Goal: Task Accomplishment & Management: Manage account settings

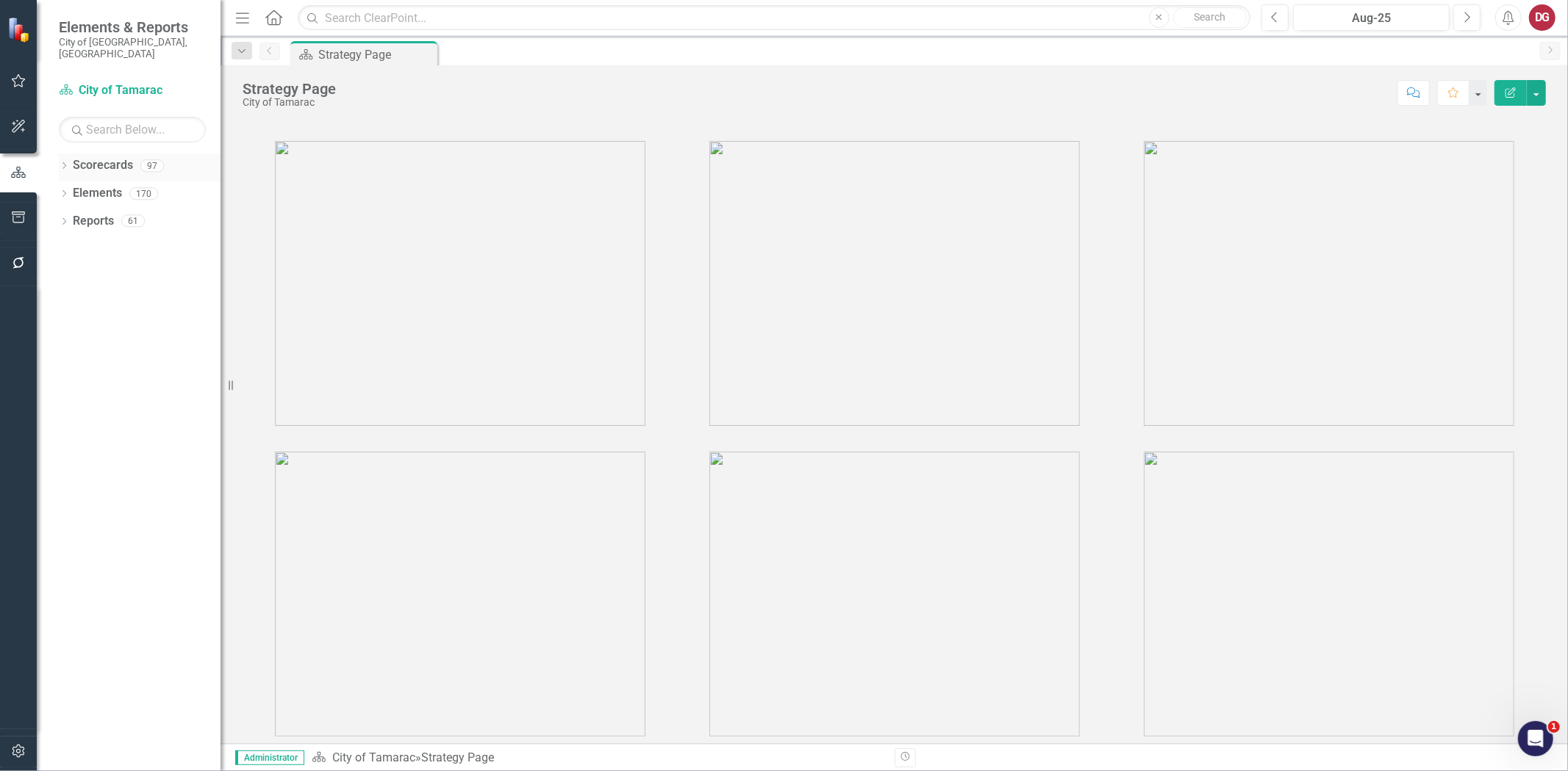
click at [66, 163] on icon "Dropdown" at bounding box center [64, 166] width 10 height 8
click at [71, 190] on icon at bounding box center [72, 193] width 3 height 7
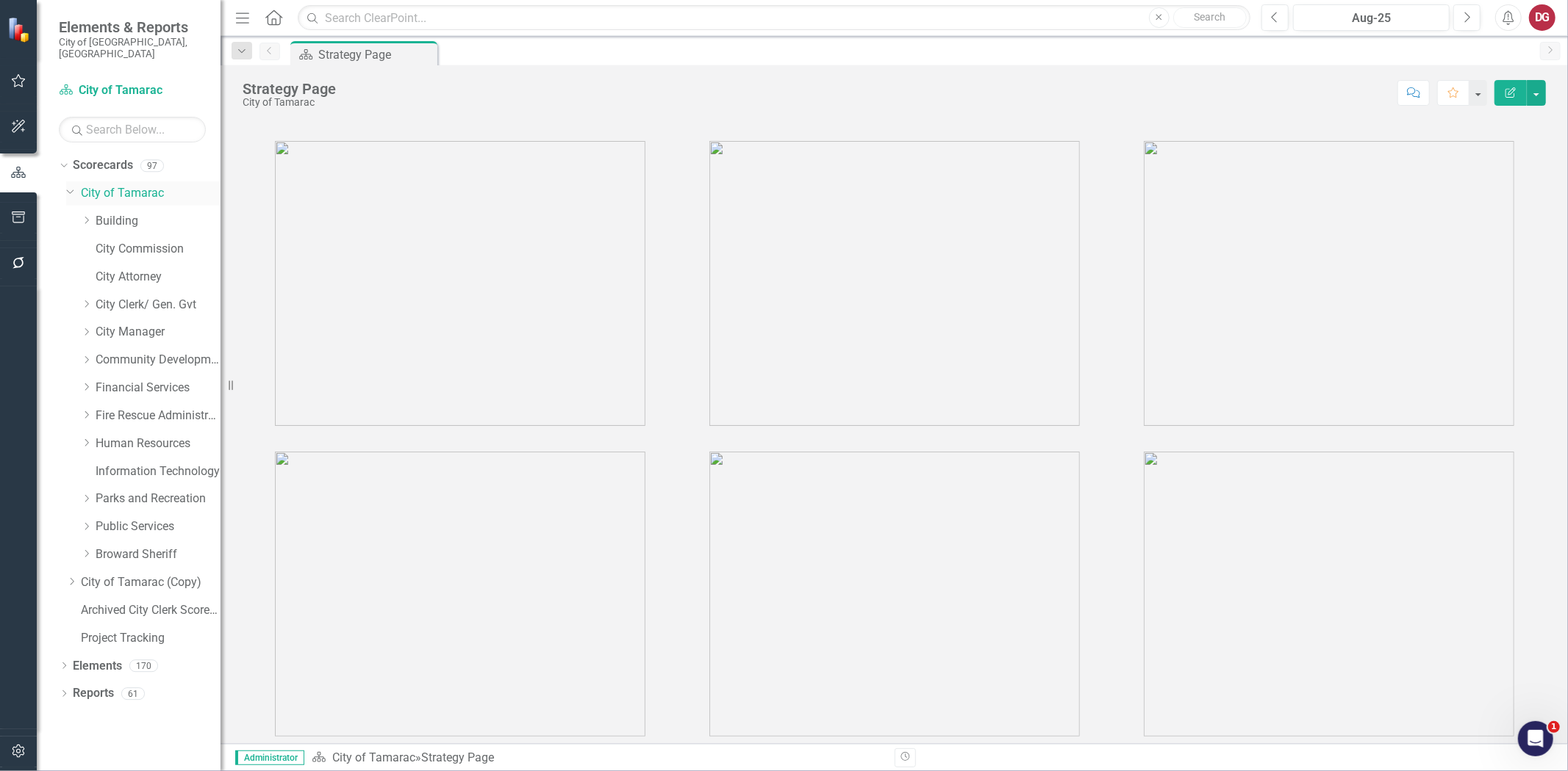
click at [68, 186] on icon "Dropdown" at bounding box center [71, 191] width 9 height 11
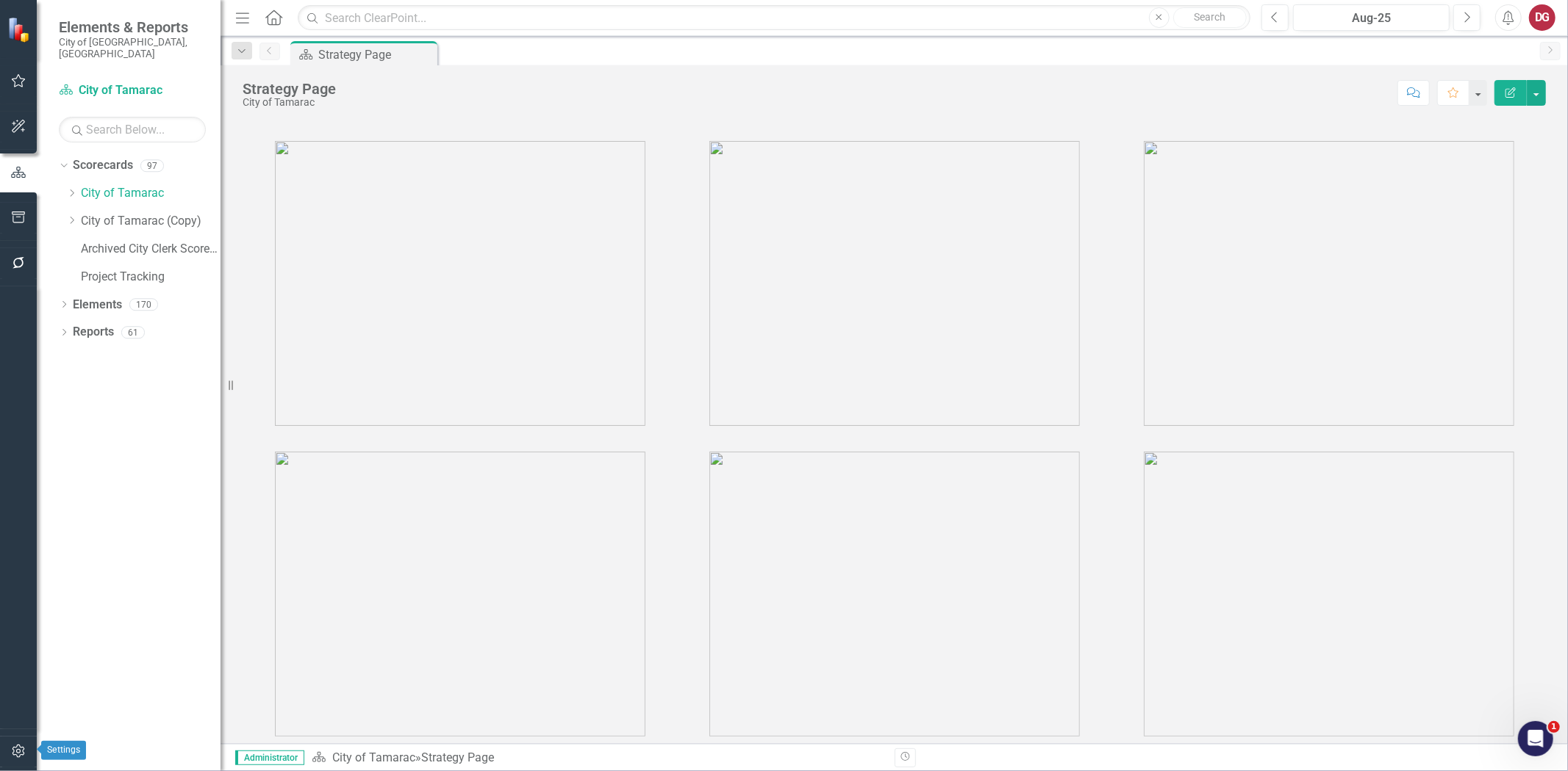
click at [11, 751] on icon "button" at bounding box center [19, 751] width 16 height 11
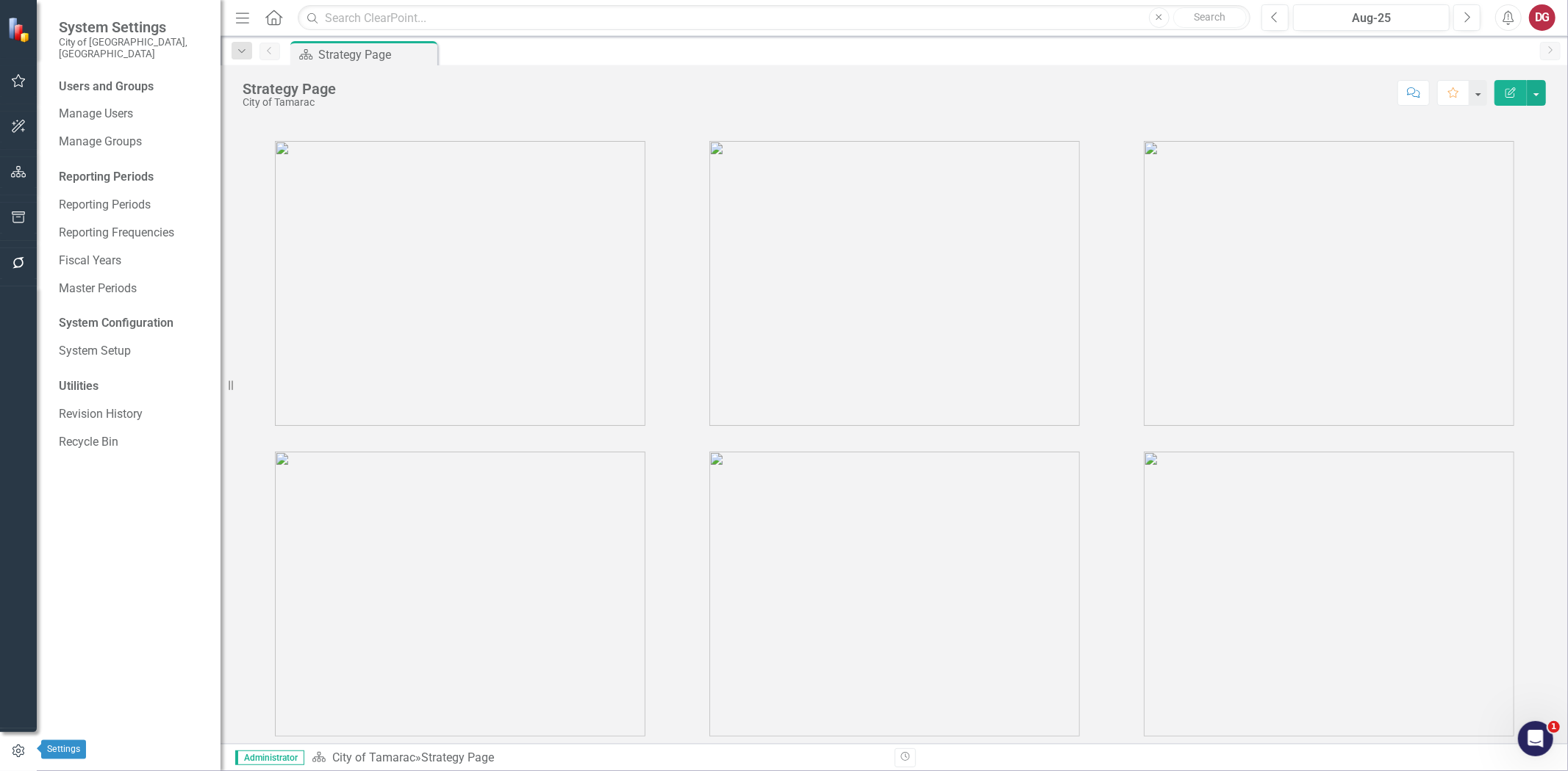
click at [24, 754] on icon "button" at bounding box center [18, 751] width 17 height 13
click at [119, 105] on link "Manage Users" at bounding box center [132, 113] width 147 height 17
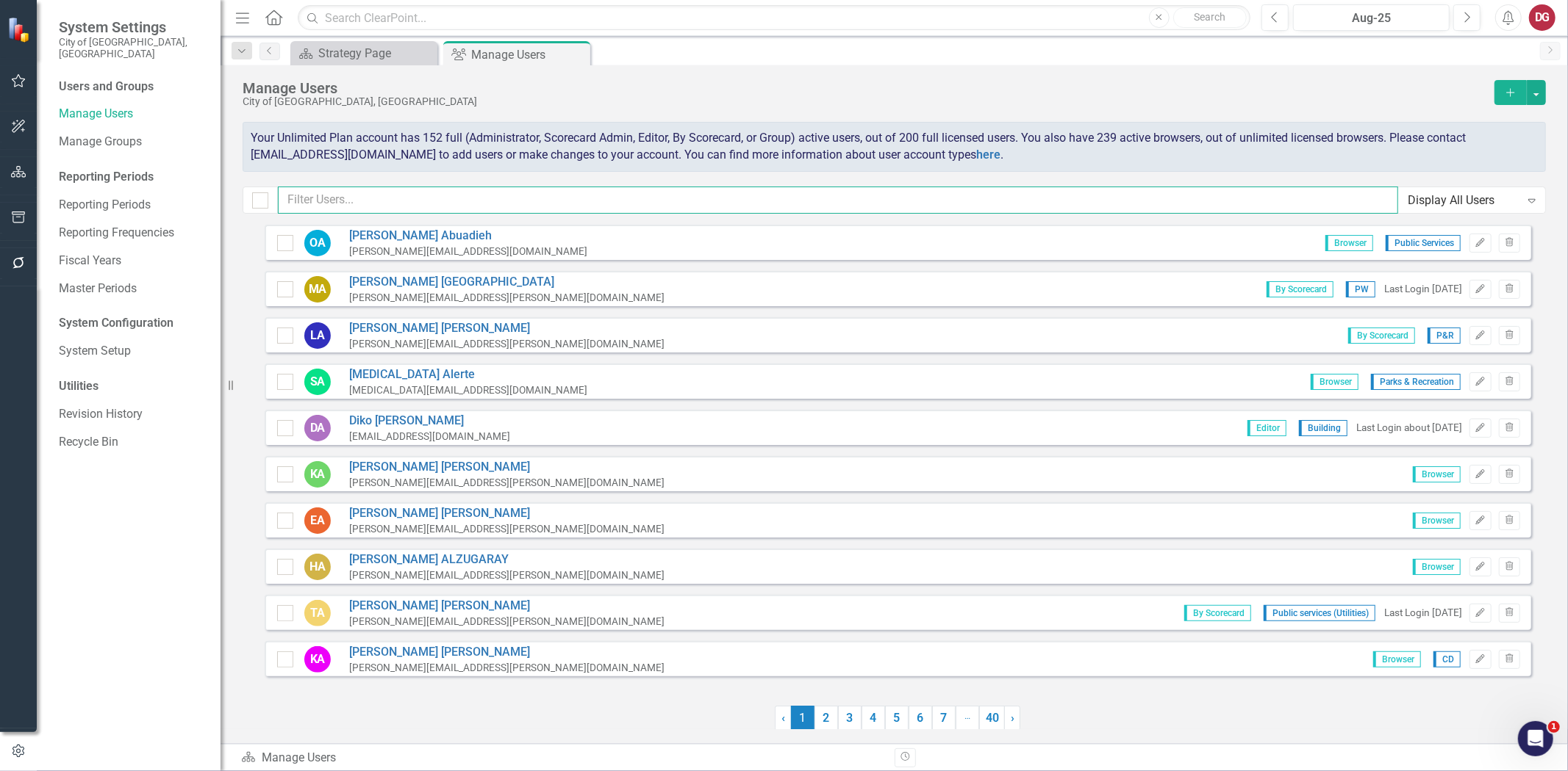
click at [384, 200] on input "text" at bounding box center [838, 200] width 1120 height 27
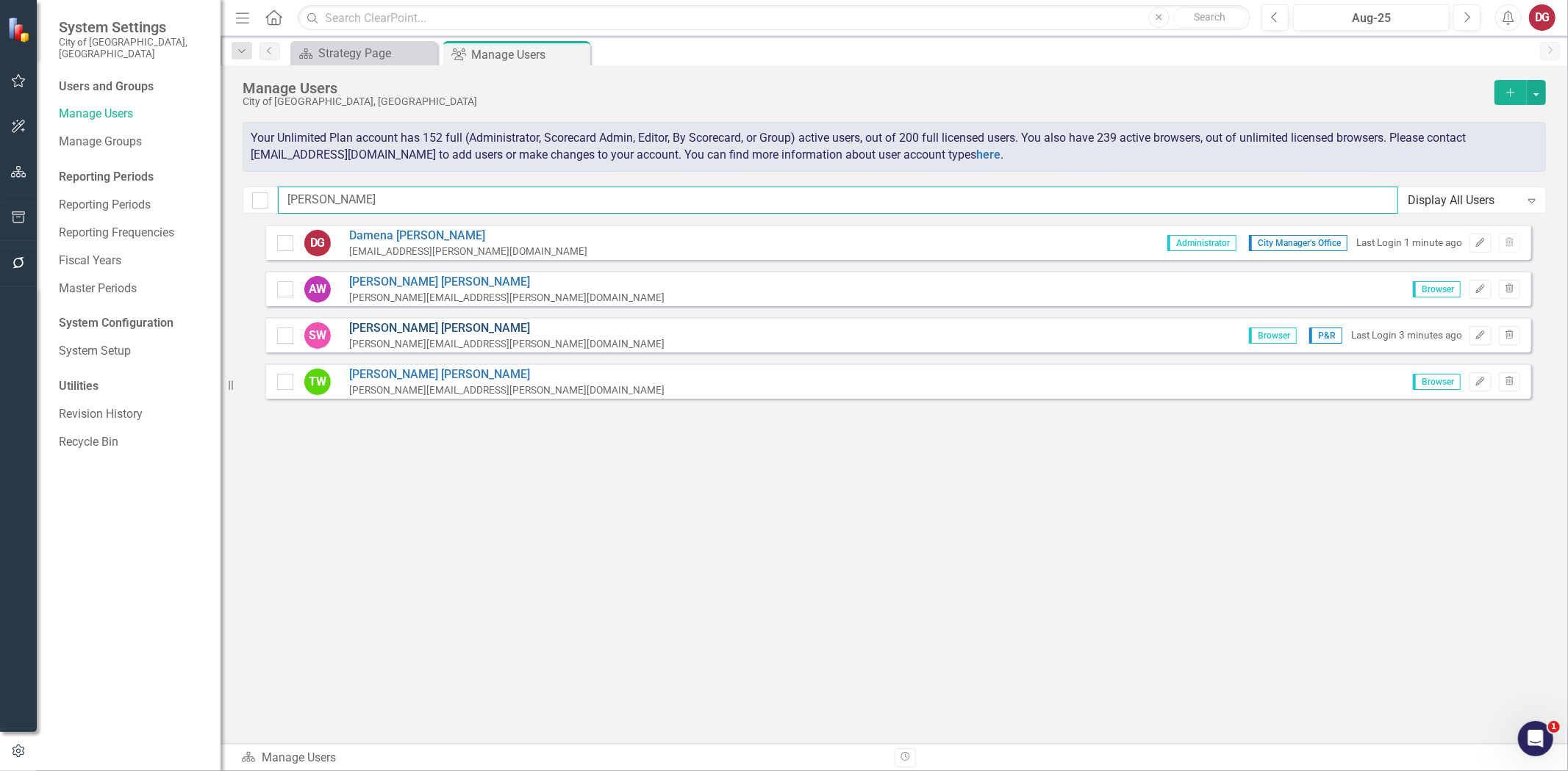
type input "[PERSON_NAME]"
click at [385, 328] on link "[PERSON_NAME]" at bounding box center [507, 328] width 316 height 17
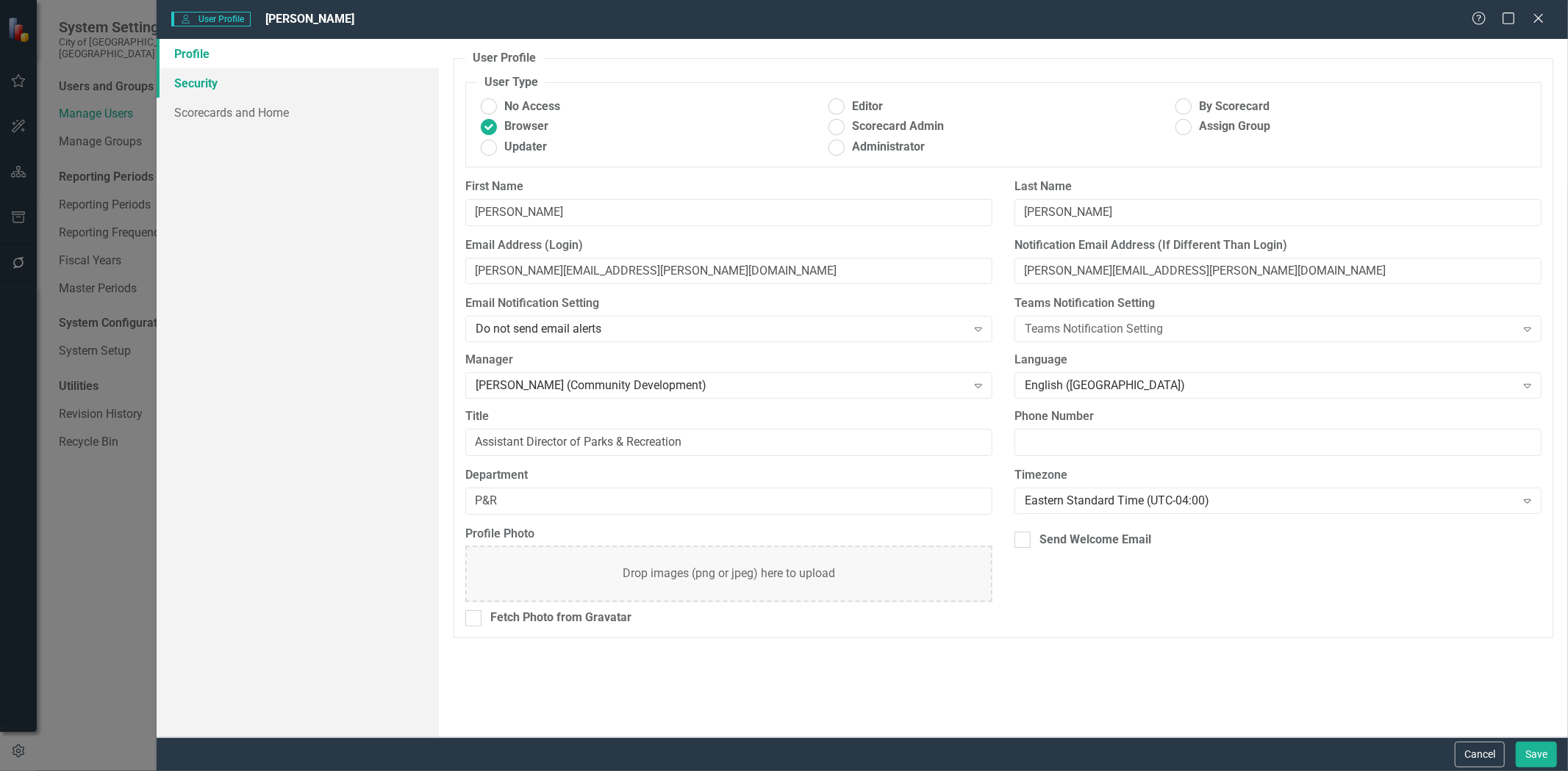
click at [201, 82] on link "Security" at bounding box center [298, 83] width 282 height 30
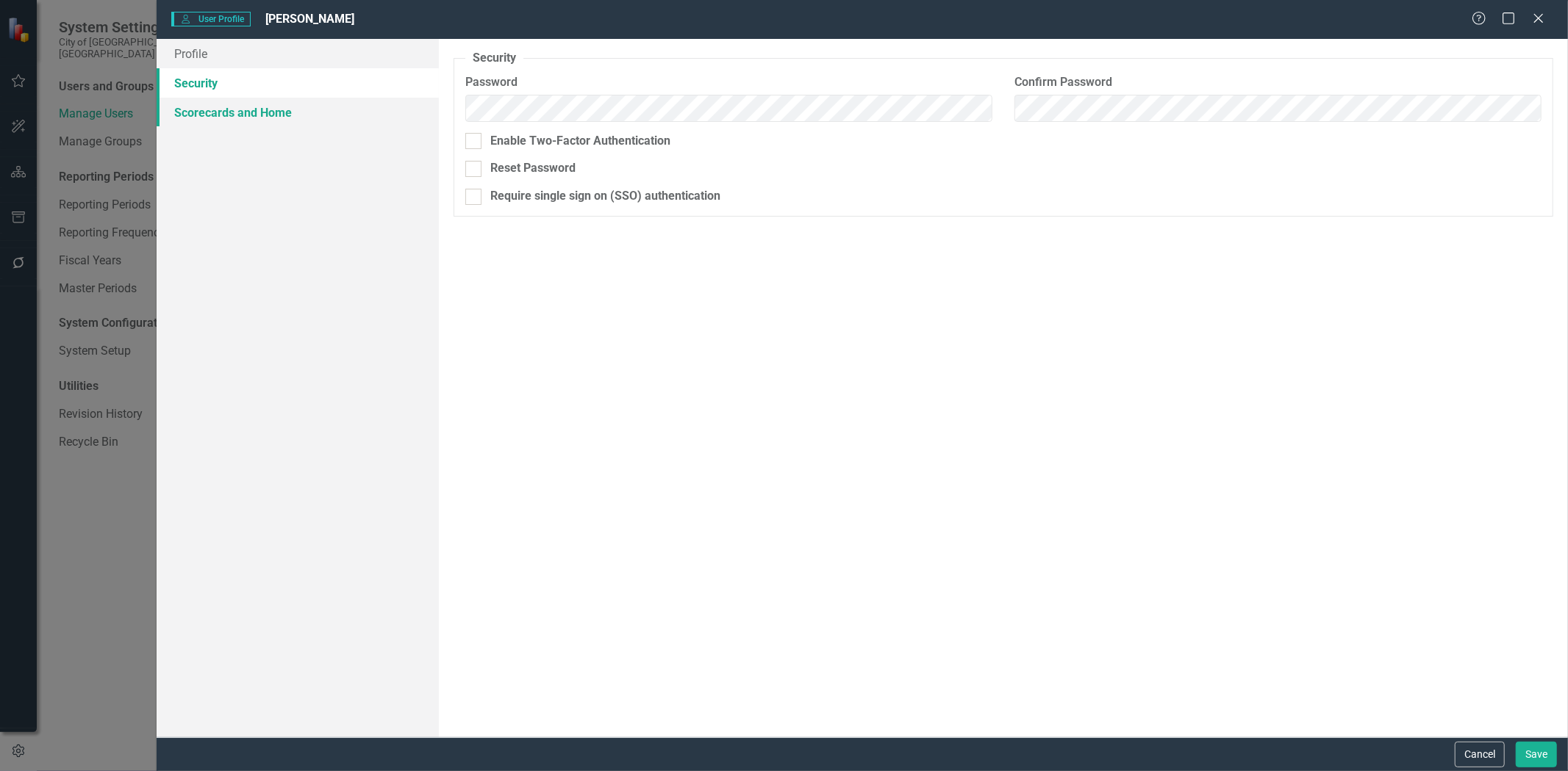
click at [204, 118] on link "Scorecards and Home" at bounding box center [298, 112] width 282 height 30
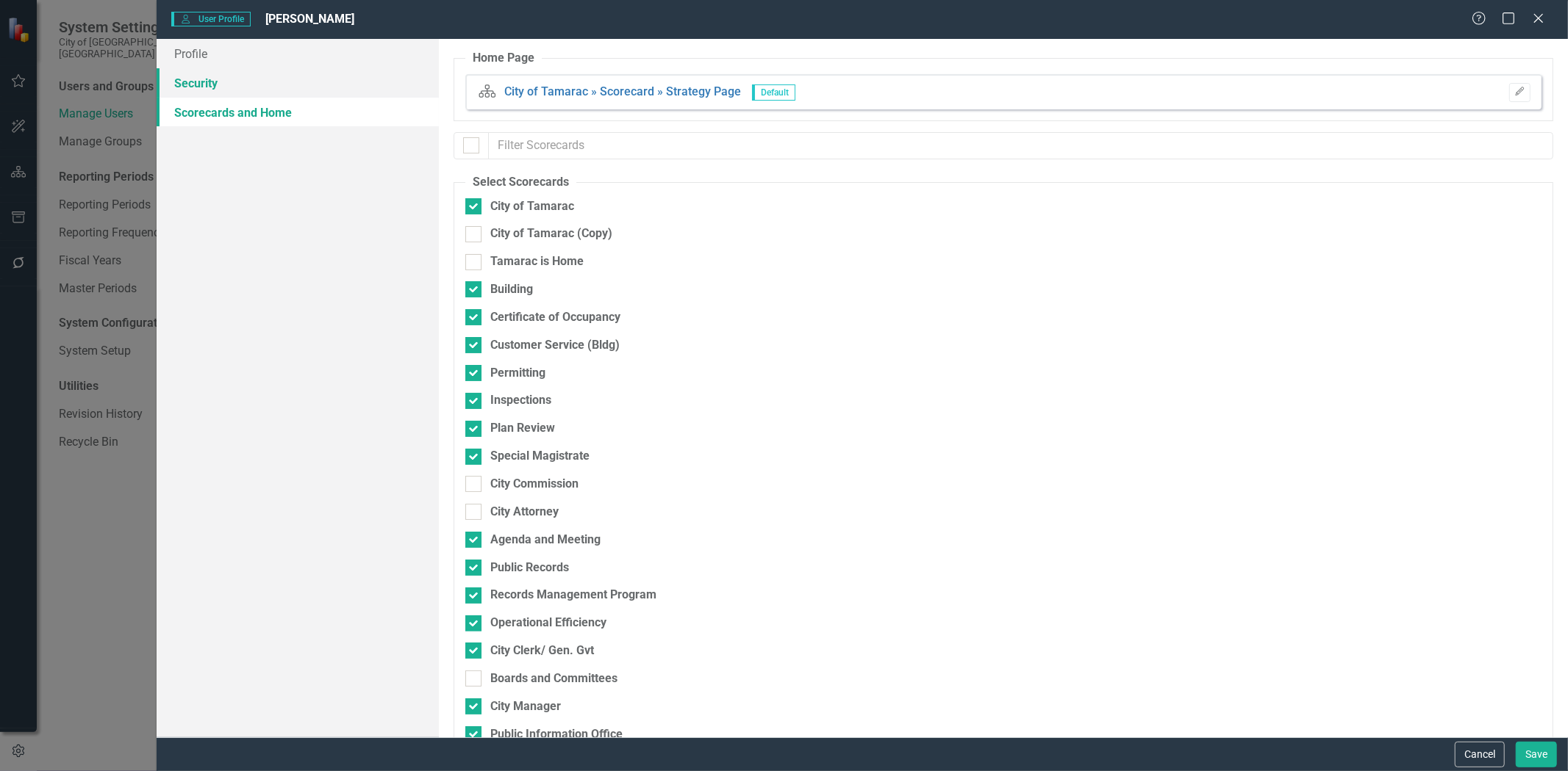
click at [246, 84] on link "Security" at bounding box center [298, 83] width 282 height 30
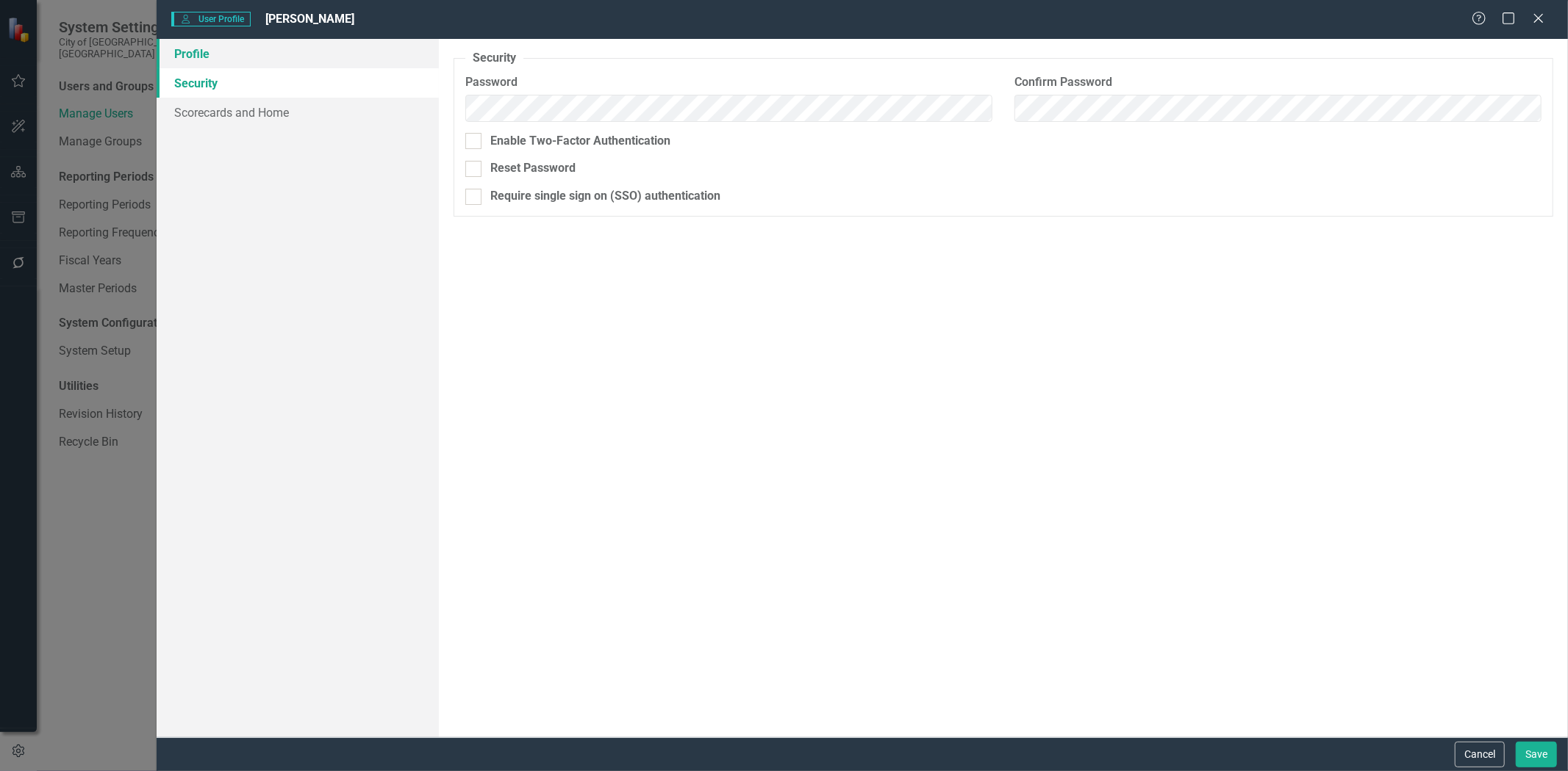
click at [275, 54] on link "Profile" at bounding box center [298, 54] width 282 height 30
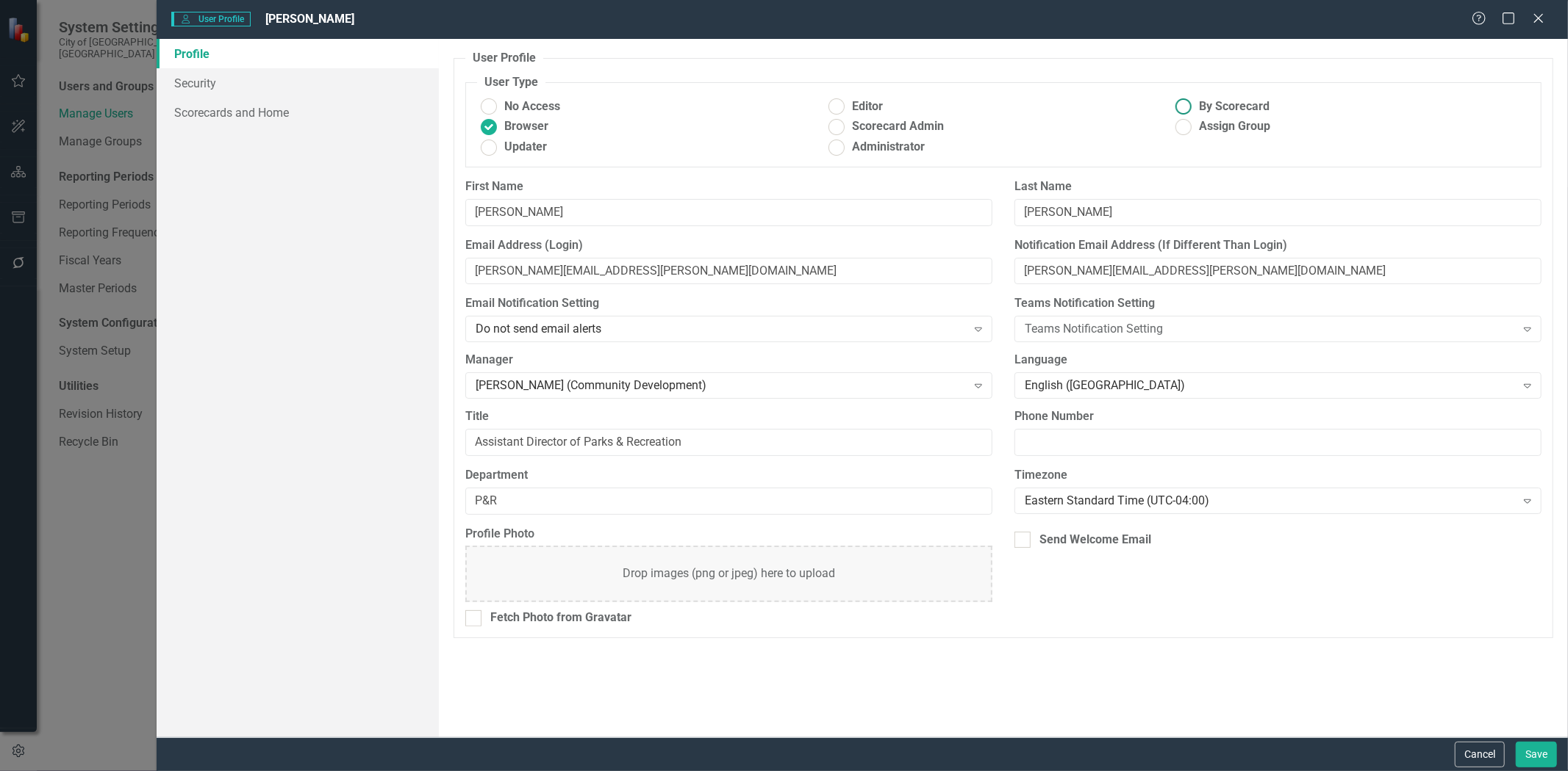
click at [1187, 101] on ins at bounding box center [1184, 107] width 23 height 23
click at [1187, 101] on input "By Scorecard" at bounding box center [1184, 107] width 23 height 23
radio input "true"
click at [221, 89] on link "Security" at bounding box center [298, 83] width 282 height 30
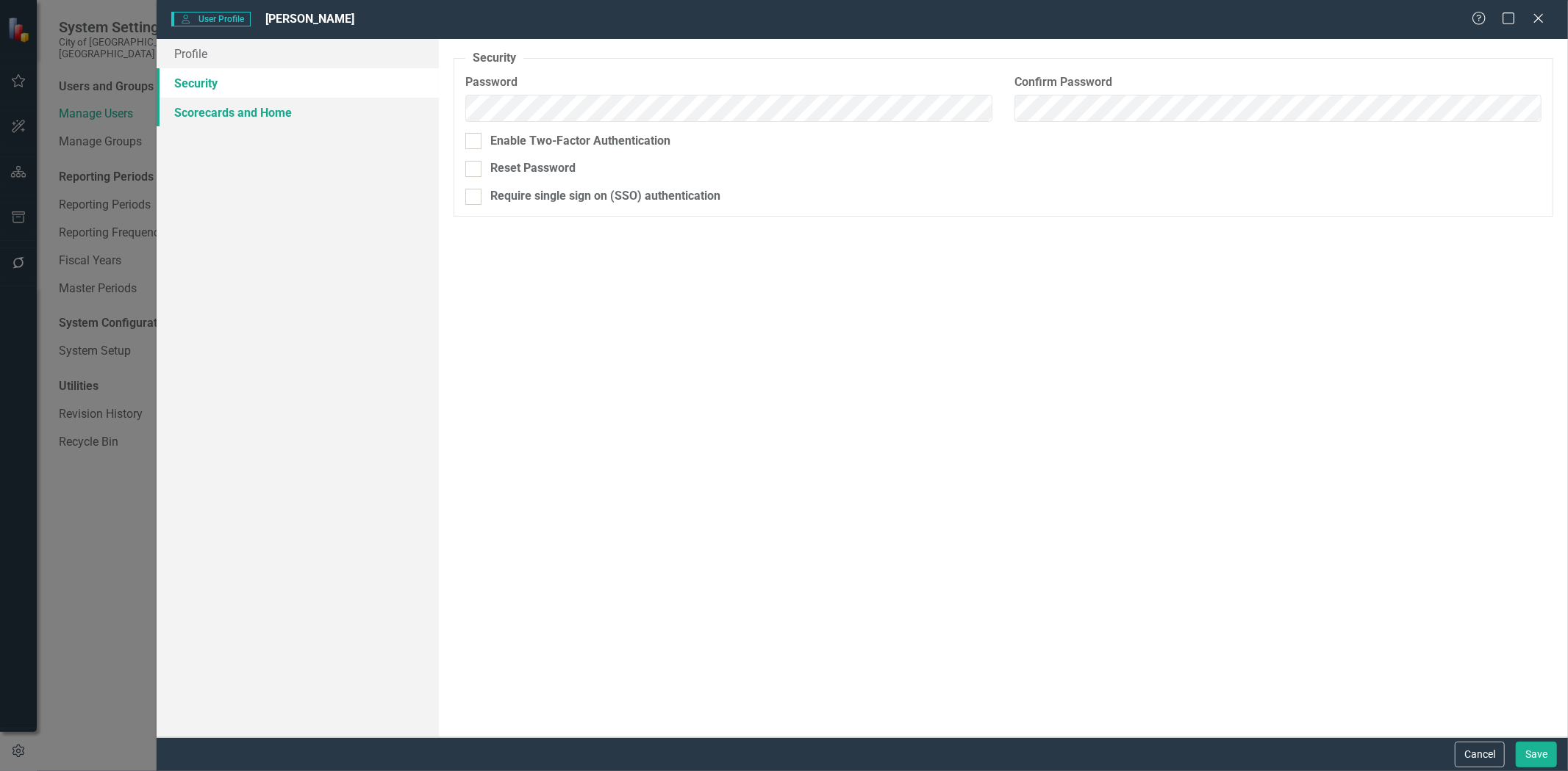
click at [224, 115] on link "Scorecards and Home" at bounding box center [298, 112] width 282 height 30
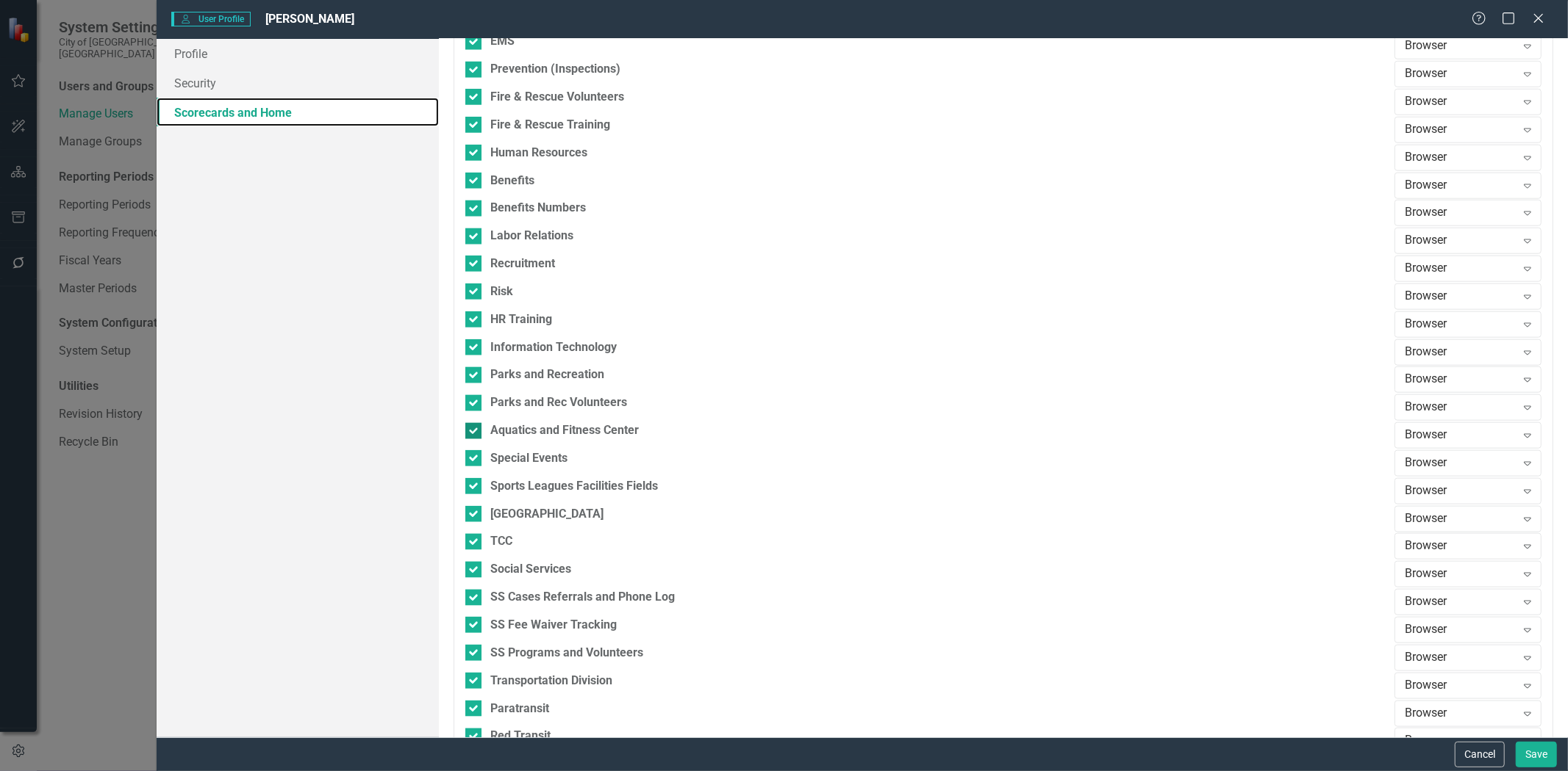
scroll to position [1306, 0]
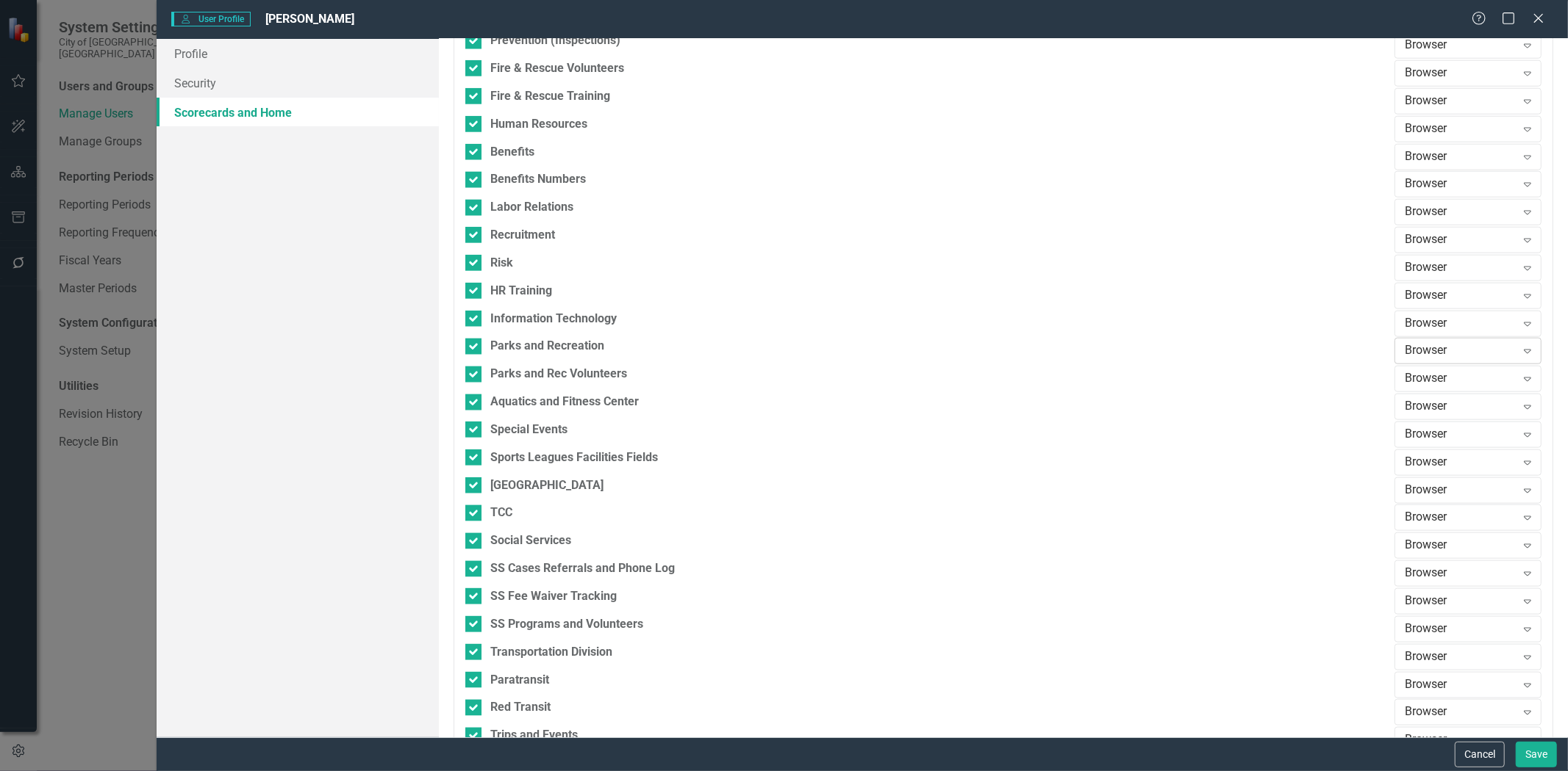
click at [1470, 347] on div "Browser" at bounding box center [1460, 351] width 111 height 17
click at [1461, 396] on div "Updater" at bounding box center [1461, 402] width 124 height 17
click at [1448, 379] on div "Browser" at bounding box center [1460, 379] width 111 height 17
click at [1426, 424] on div "Updater" at bounding box center [1461, 429] width 124 height 17
click at [1429, 406] on div "Browser" at bounding box center [1460, 407] width 111 height 17
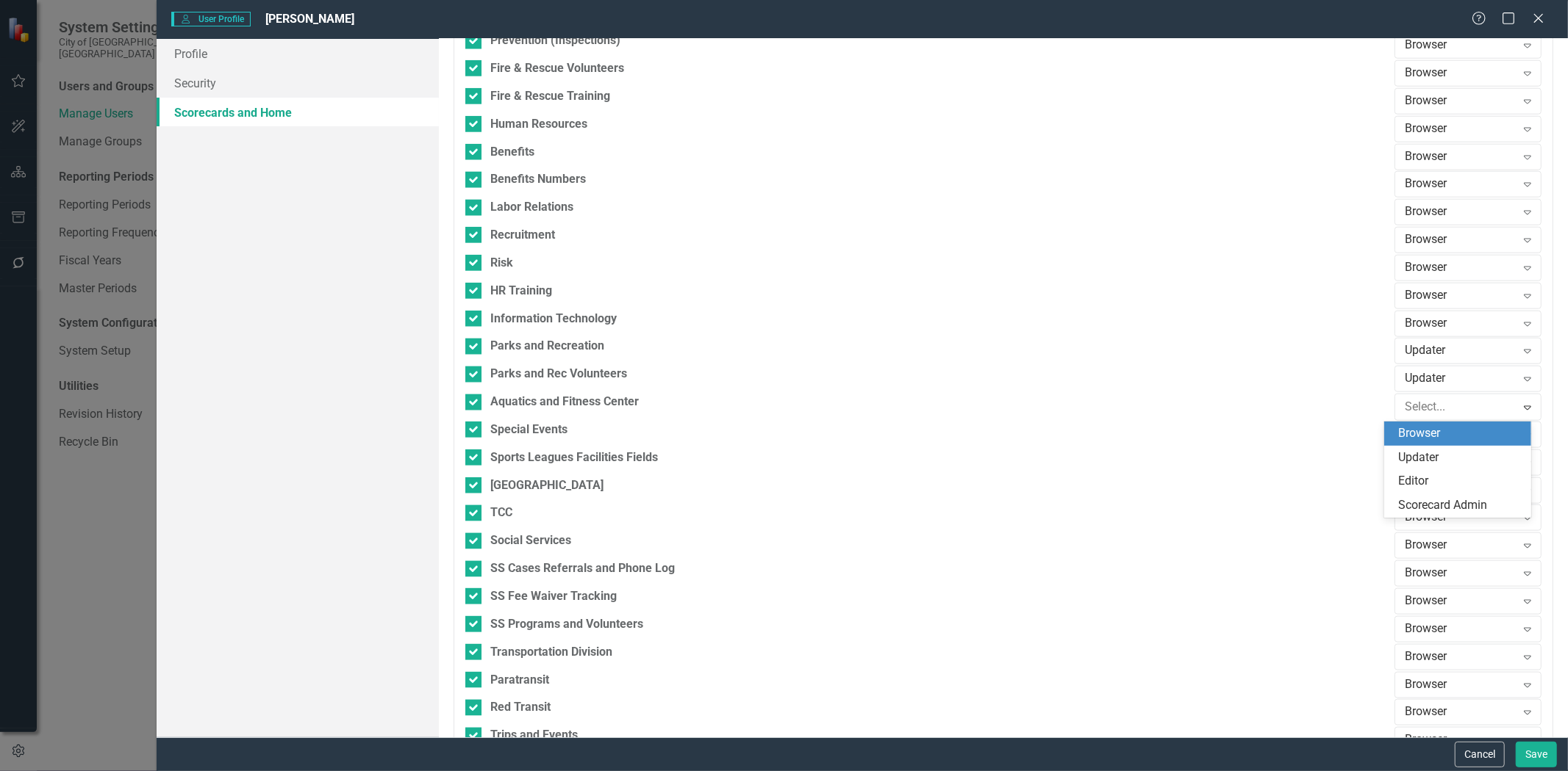
click at [1417, 450] on div "Updater" at bounding box center [1461, 457] width 124 height 17
click at [1421, 435] on div "Browser" at bounding box center [1460, 435] width 111 height 17
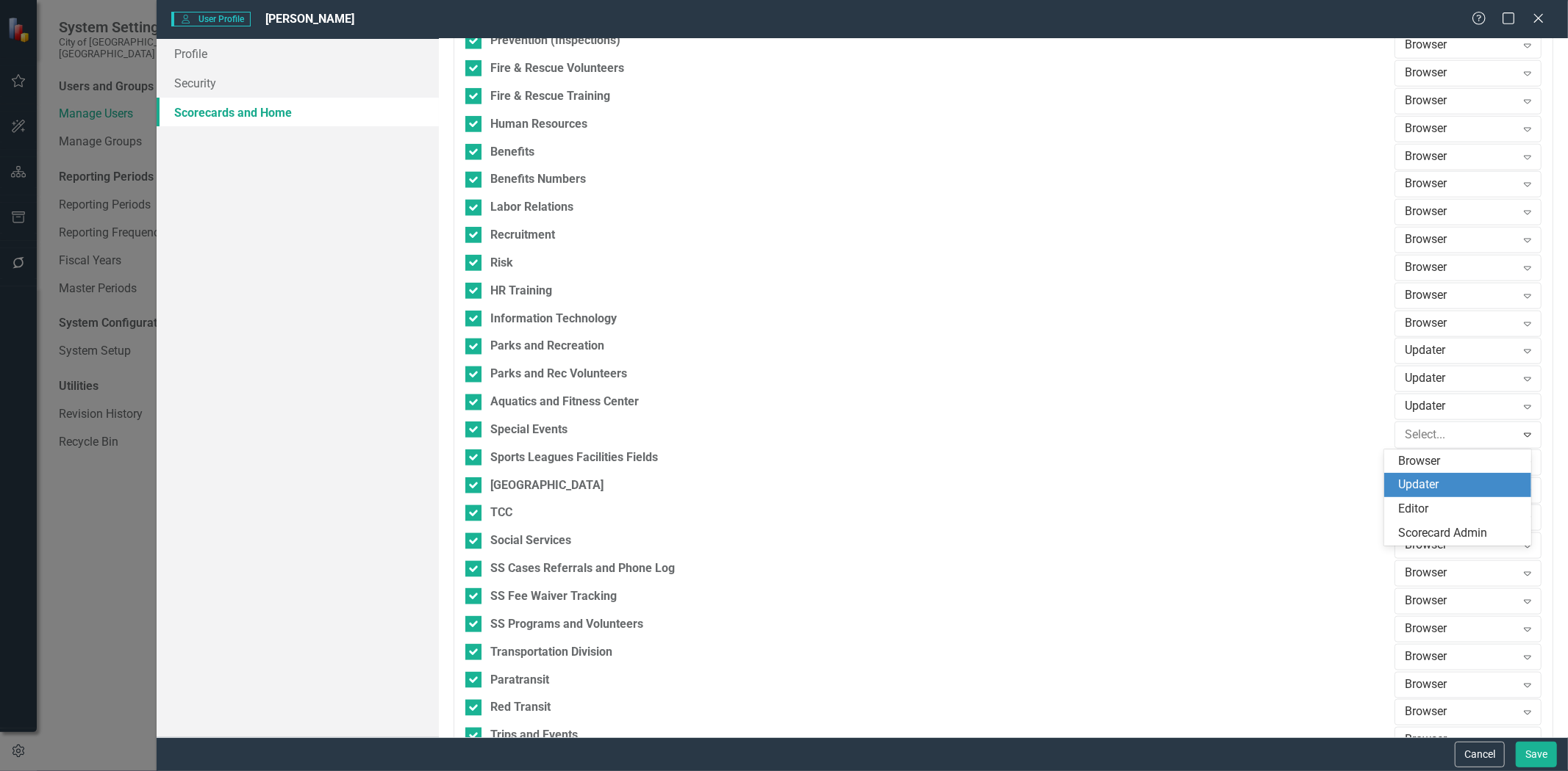
click at [1424, 479] on div "Updater" at bounding box center [1461, 484] width 124 height 17
click at [1422, 490] on div "Browser" at bounding box center [1460, 490] width 111 height 17
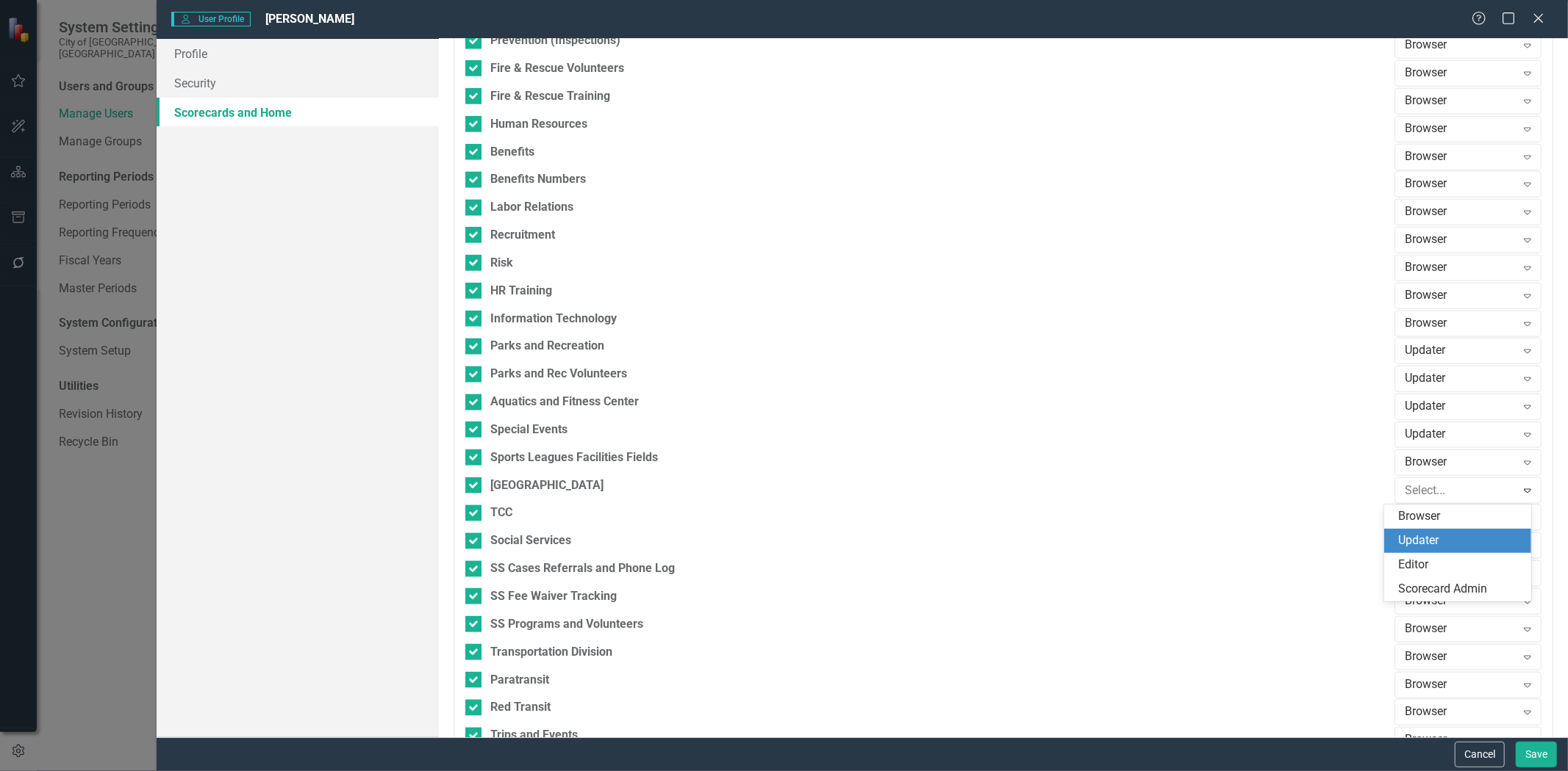
click at [1423, 540] on div "Updater" at bounding box center [1461, 540] width 124 height 17
click at [1422, 493] on div "Updater" at bounding box center [1460, 490] width 111 height 17
click at [1419, 517] on div "Browser" at bounding box center [1461, 517] width 124 height 17
click at [1414, 522] on div "Browser" at bounding box center [1460, 517] width 111 height 17
click at [1402, 566] on div "Updater" at bounding box center [1461, 568] width 124 height 17
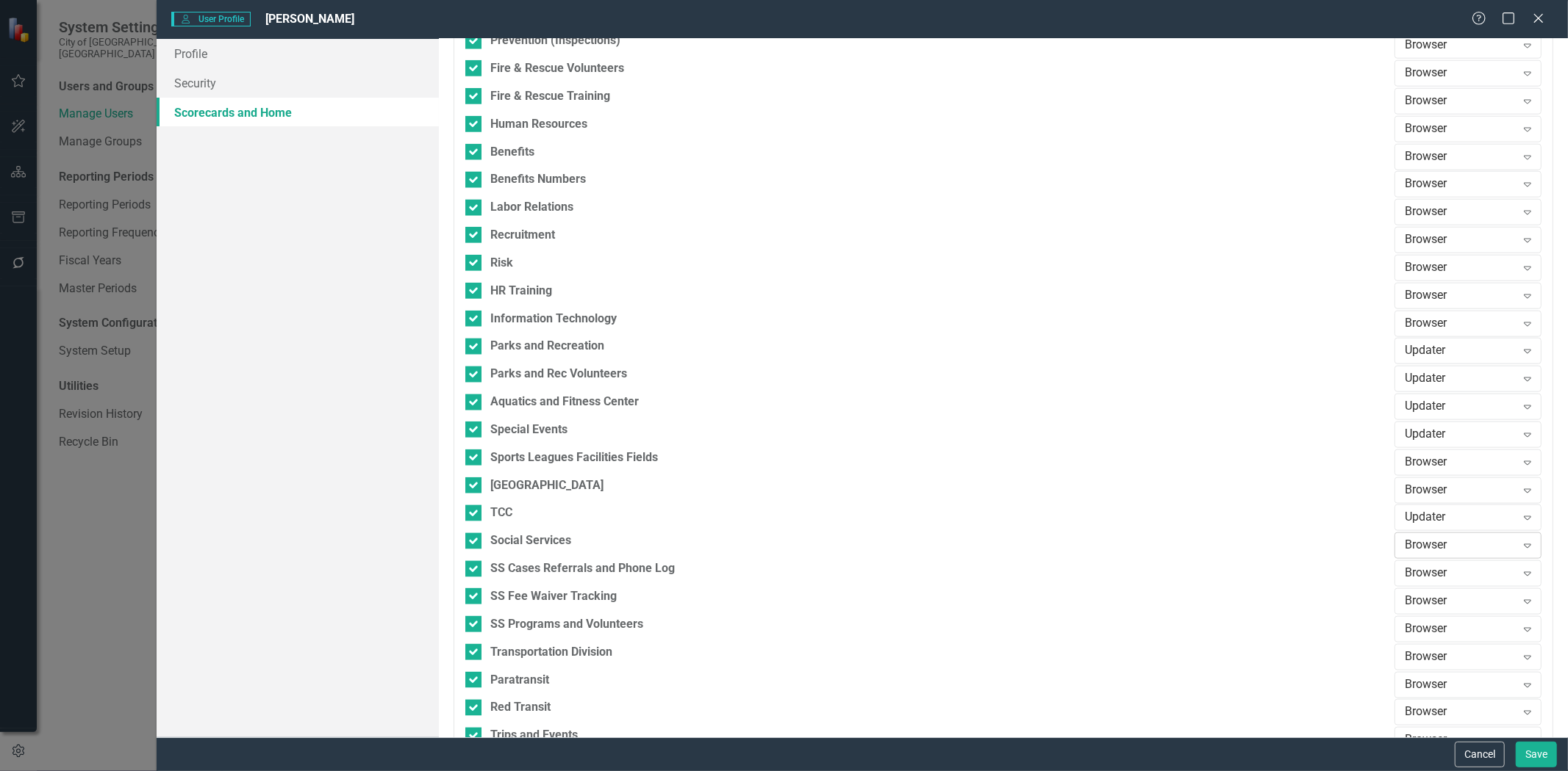
click at [1416, 544] on div "Browser" at bounding box center [1460, 545] width 111 height 17
click at [1423, 461] on div "Updater" at bounding box center [1457, 473] width 147 height 24
click at [1421, 569] on div "Browser" at bounding box center [1460, 573] width 111 height 17
click at [1443, 504] on div "Updater" at bounding box center [1461, 500] width 124 height 17
click at [1429, 606] on div "Browser" at bounding box center [1460, 601] width 111 height 17
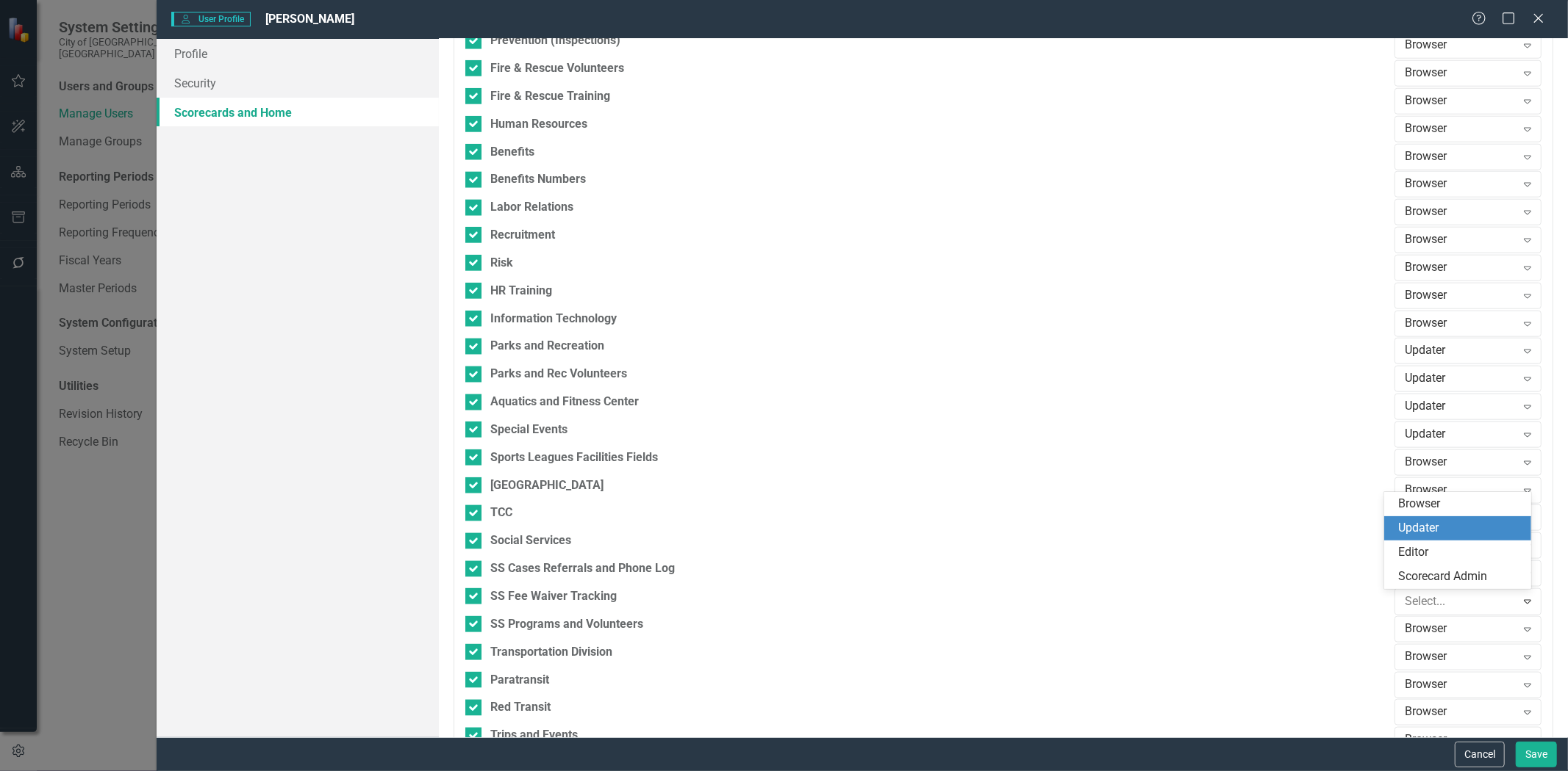
click at [1449, 520] on div "Updater" at bounding box center [1461, 528] width 124 height 17
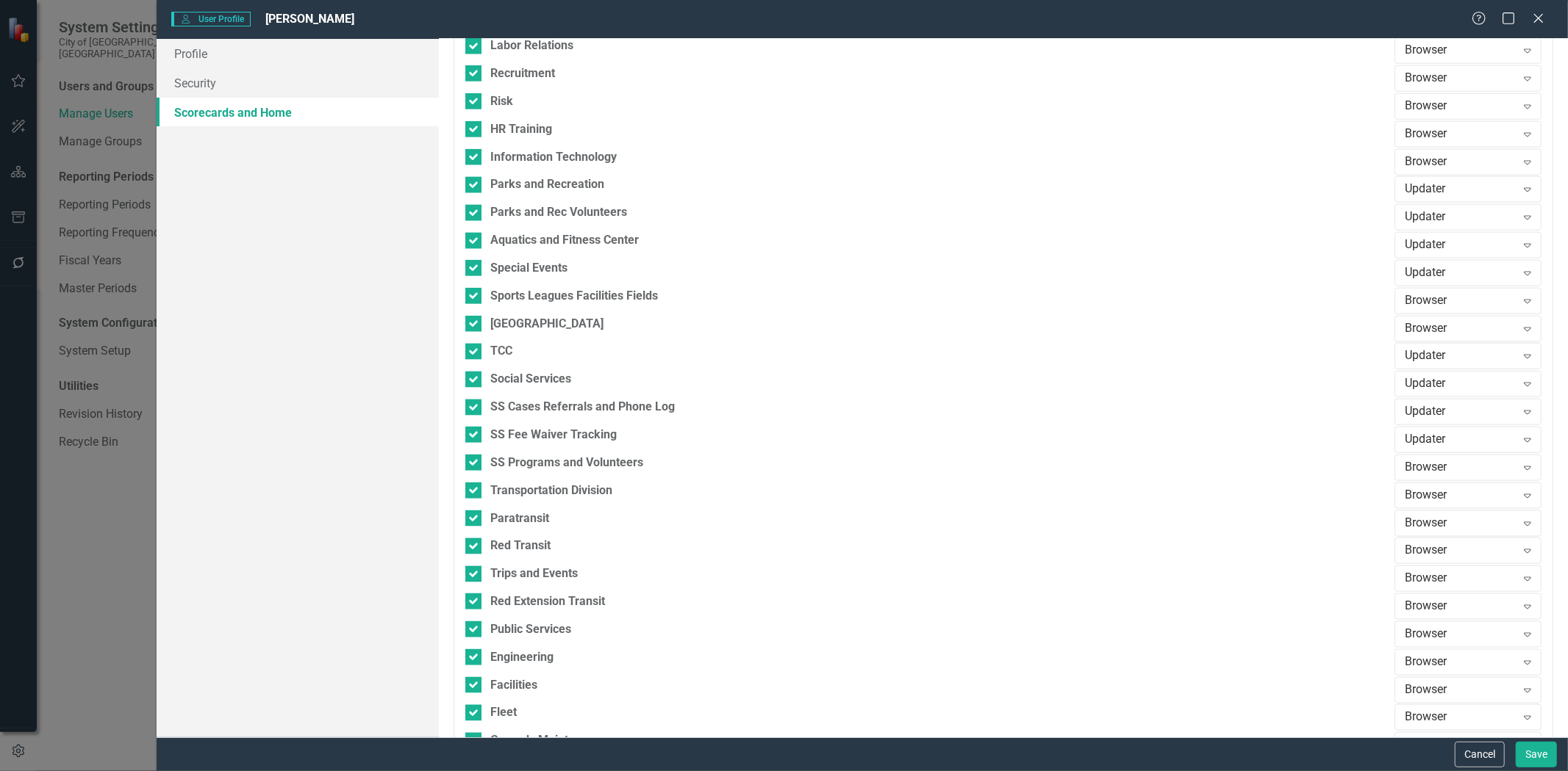
scroll to position [1470, 0]
click at [1437, 599] on div "Browser" at bounding box center [1460, 605] width 111 height 17
click at [1437, 530] on div "Updater" at bounding box center [1461, 531] width 124 height 17
click at [1411, 570] on div "Browser" at bounding box center [1460, 577] width 111 height 17
click at [1417, 508] on div "Updater" at bounding box center [1461, 504] width 124 height 17
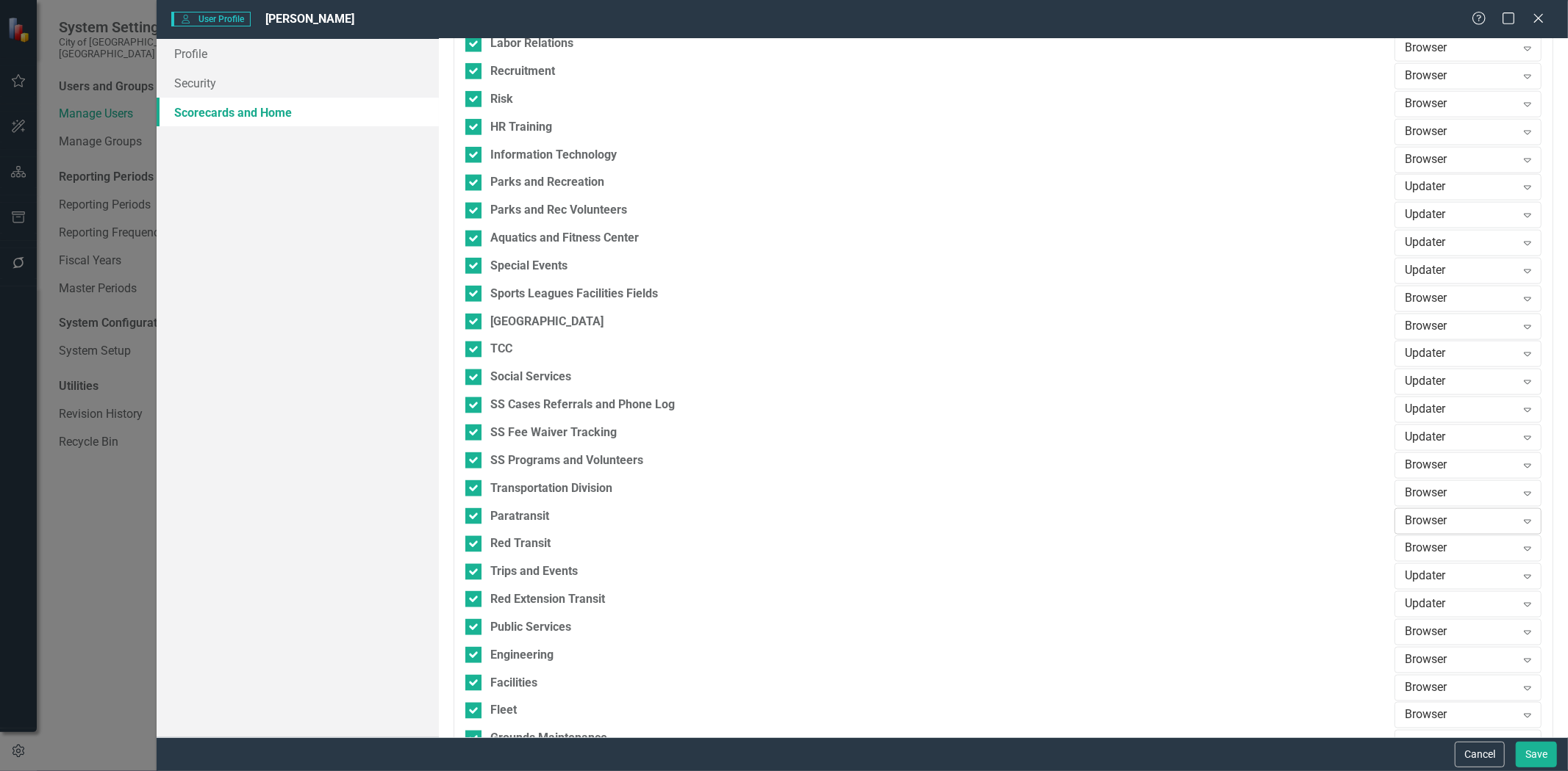
click at [1422, 518] on div "Browser" at bounding box center [1460, 521] width 111 height 17
click at [1409, 568] on div "Updater" at bounding box center [1461, 572] width 124 height 17
click at [1414, 546] on div "Browser" at bounding box center [1460, 549] width 111 height 17
click at [1422, 485] on div "Updater" at bounding box center [1461, 476] width 124 height 17
click at [1422, 497] on div "Browser" at bounding box center [1460, 493] width 111 height 17
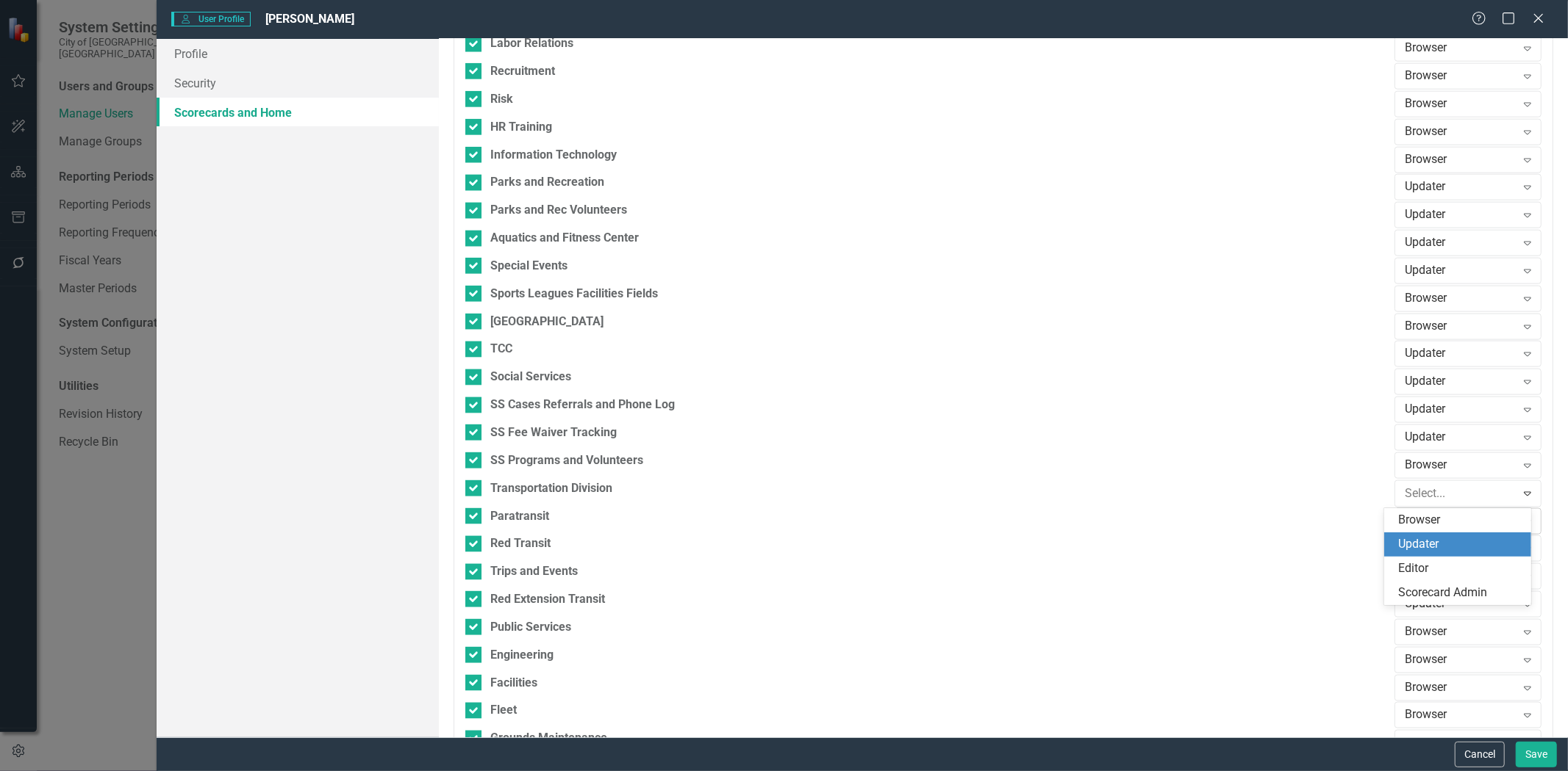
drag, startPoint x: 1414, startPoint y: 541, endPoint x: 1414, endPoint y: 511, distance: 30.0
click at [1414, 540] on div "Updater" at bounding box center [1461, 544] width 124 height 17
click at [1414, 470] on div "Browser" at bounding box center [1460, 465] width 111 height 17
click at [1422, 512] on div "Updater" at bounding box center [1461, 517] width 124 height 17
click at [1412, 301] on div "Browser" at bounding box center [1460, 298] width 111 height 17
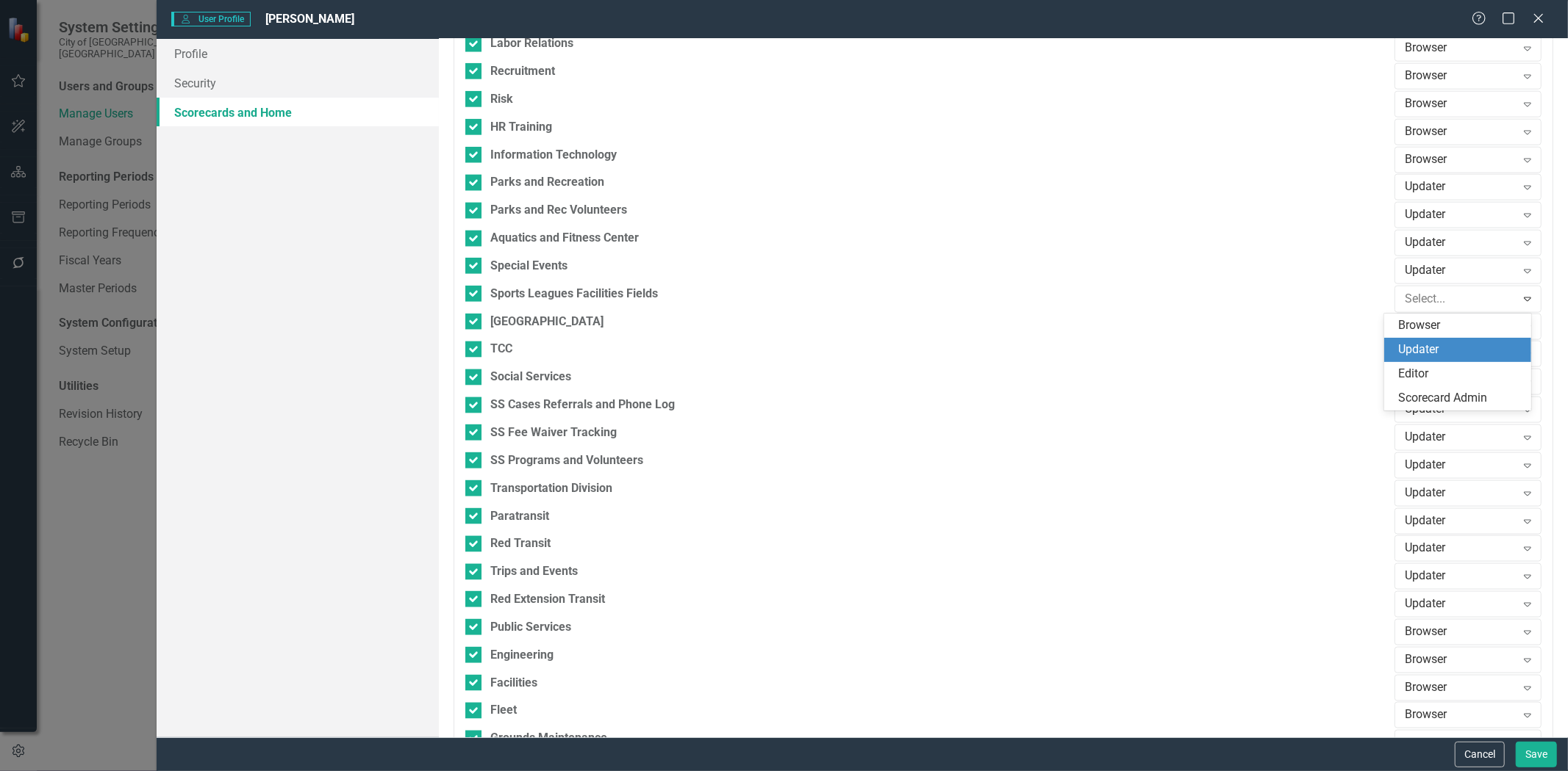
click at [1406, 349] on div "Updater" at bounding box center [1461, 349] width 124 height 17
click at [1405, 330] on div "Browser" at bounding box center [1460, 326] width 111 height 17
click at [1409, 375] on div "Updater" at bounding box center [1461, 377] width 124 height 17
click at [1220, 468] on div "SS Programs and Volunteers" at bounding box center [926, 460] width 921 height 17
click at [475, 462] on input "SS Programs and Volunteers" at bounding box center [470, 457] width 10 height 10
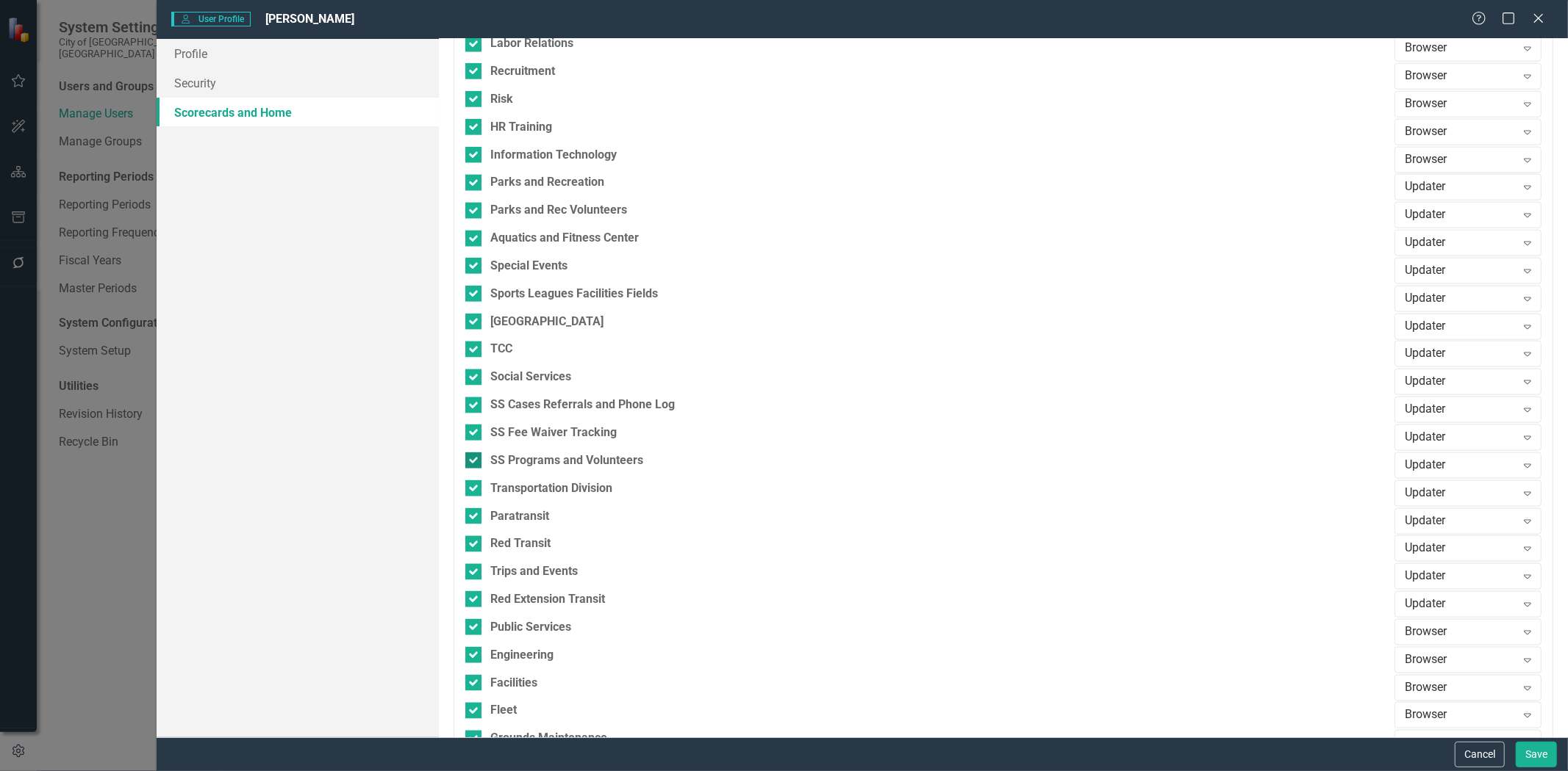
checkbox input "false"
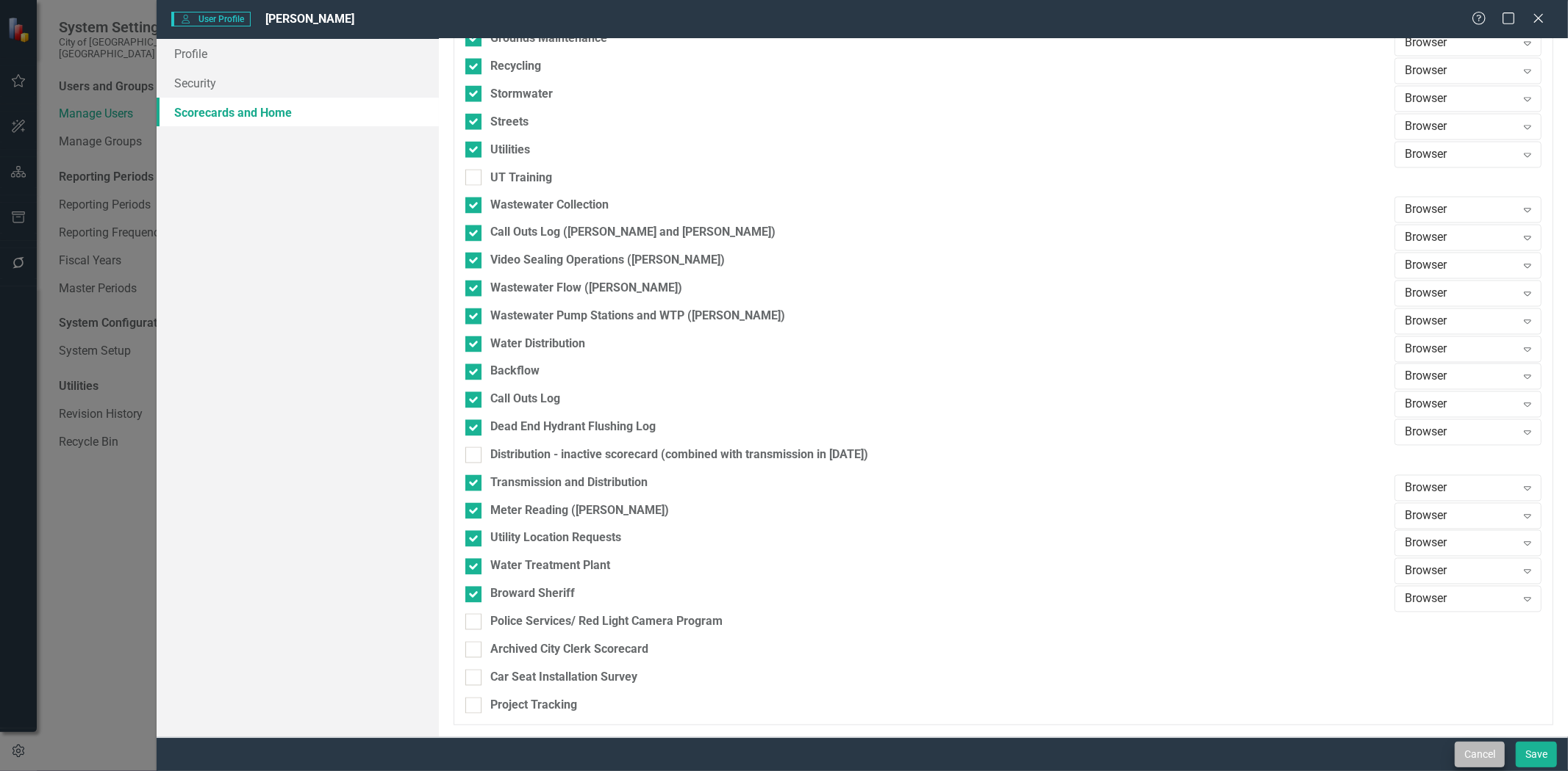
scroll to position [2170, 0]
click at [1530, 751] on button "Save" at bounding box center [1536, 755] width 41 height 26
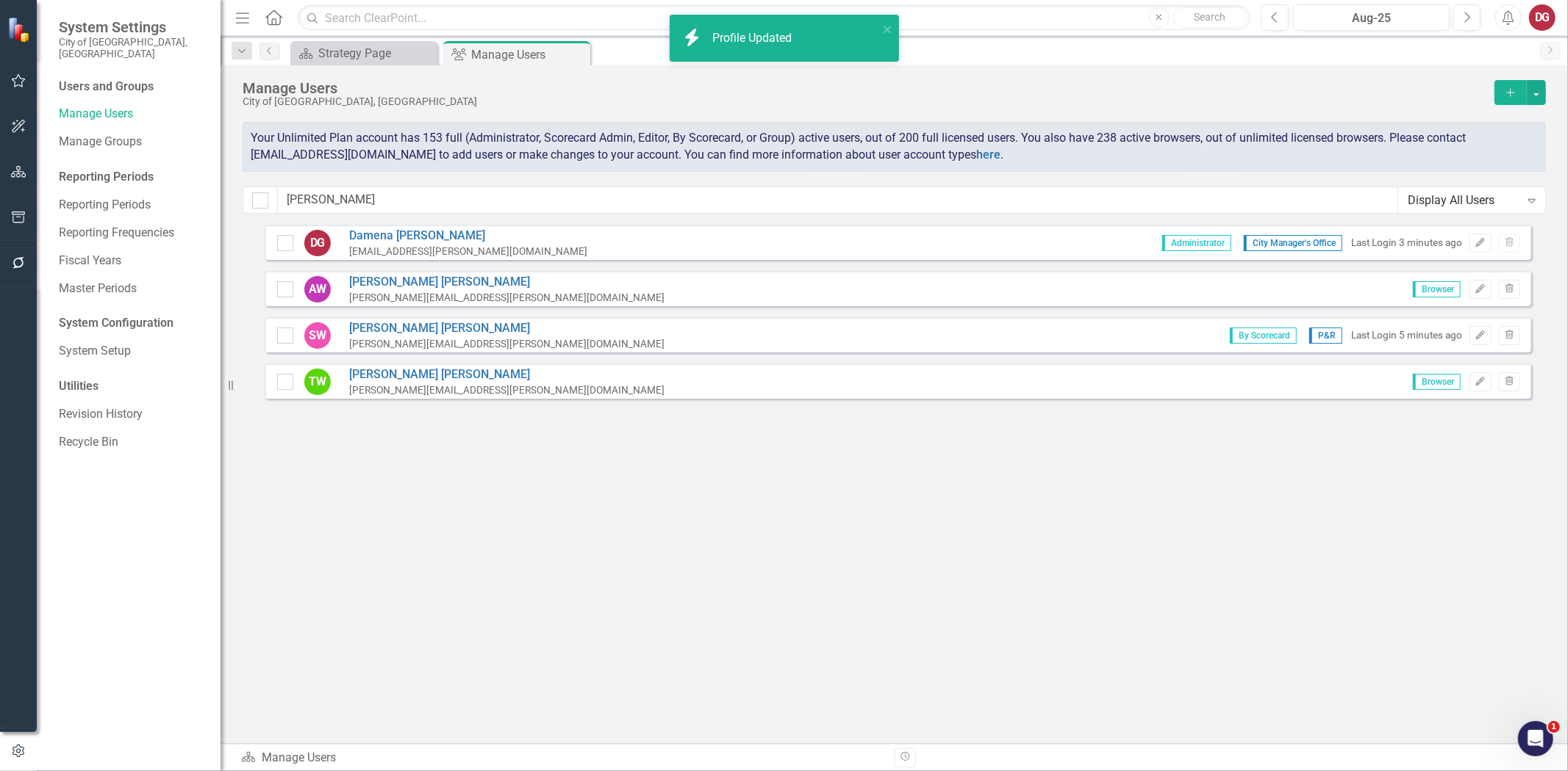
click at [31, 157] on button "button" at bounding box center [19, 172] width 33 height 30
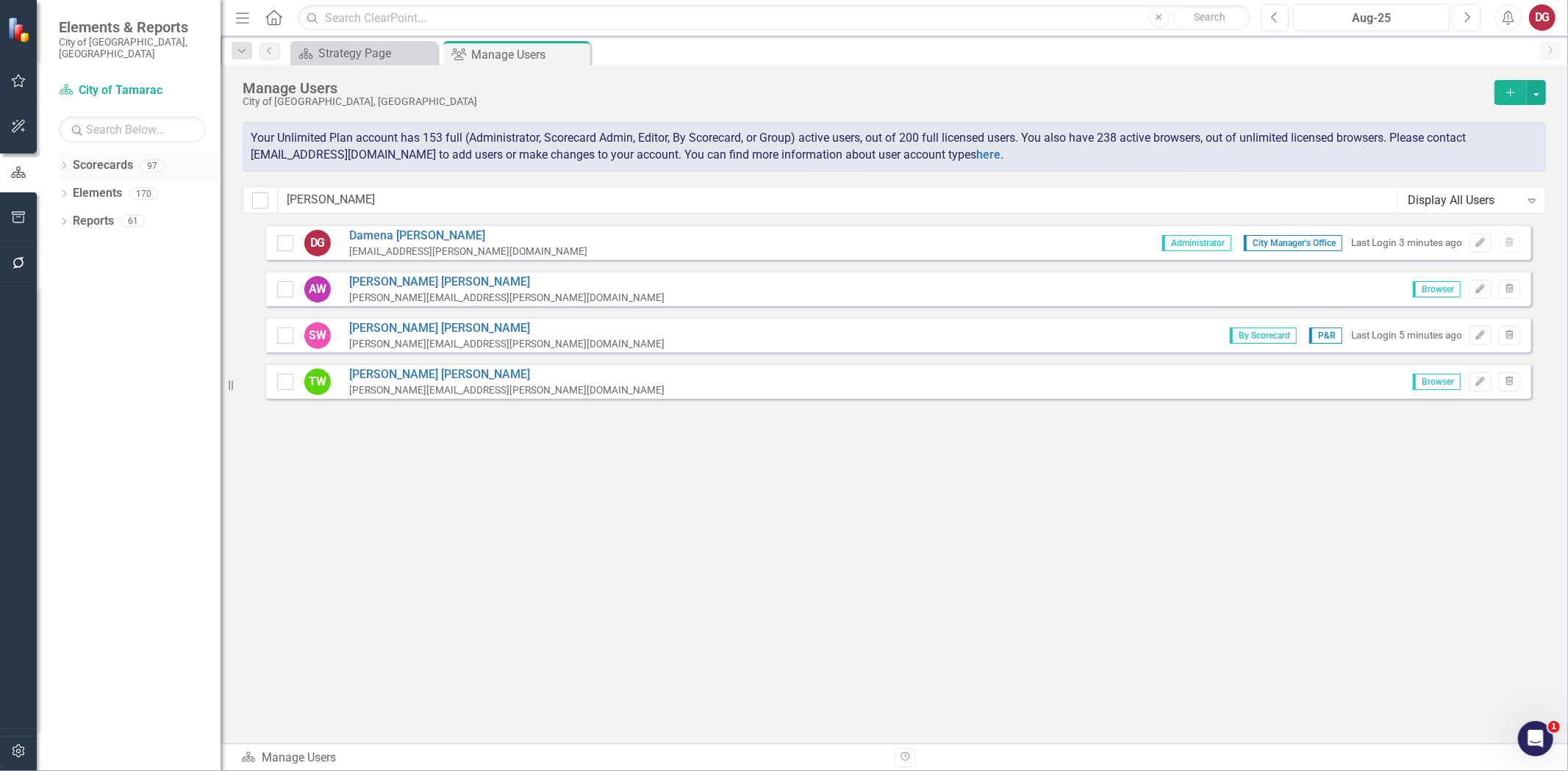
click at [64, 162] on div "Dropdown" at bounding box center [64, 168] width 10 height 12
click at [75, 189] on icon "Dropdown" at bounding box center [71, 193] width 11 height 9
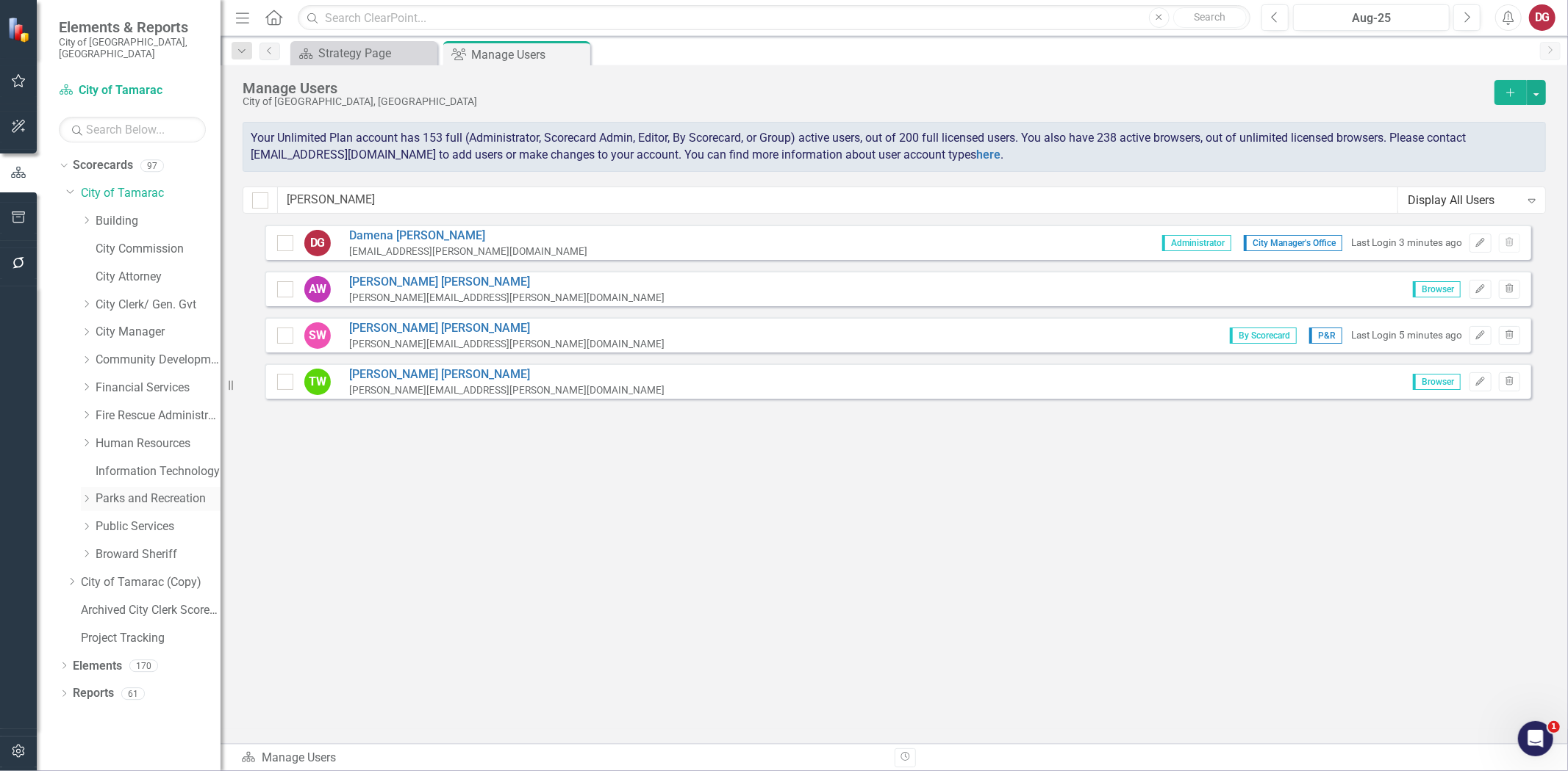
click at [89, 495] on icon "Dropdown" at bounding box center [86, 499] width 11 height 9
click at [132, 631] on link "[GEOGRAPHIC_DATA]" at bounding box center [165, 639] width 110 height 17
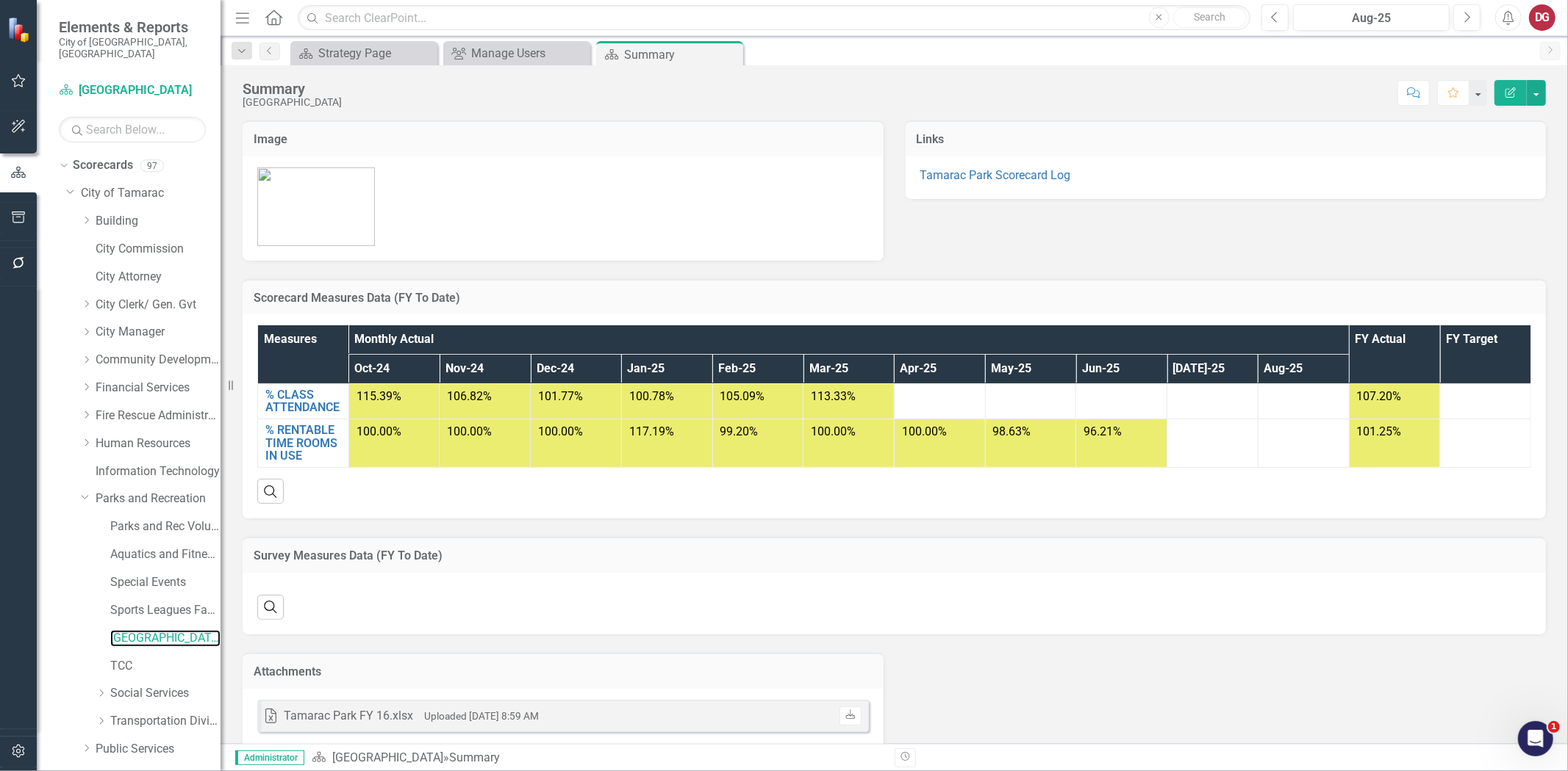
scroll to position [24, 0]
